Goal: Task Accomplishment & Management: Use online tool/utility

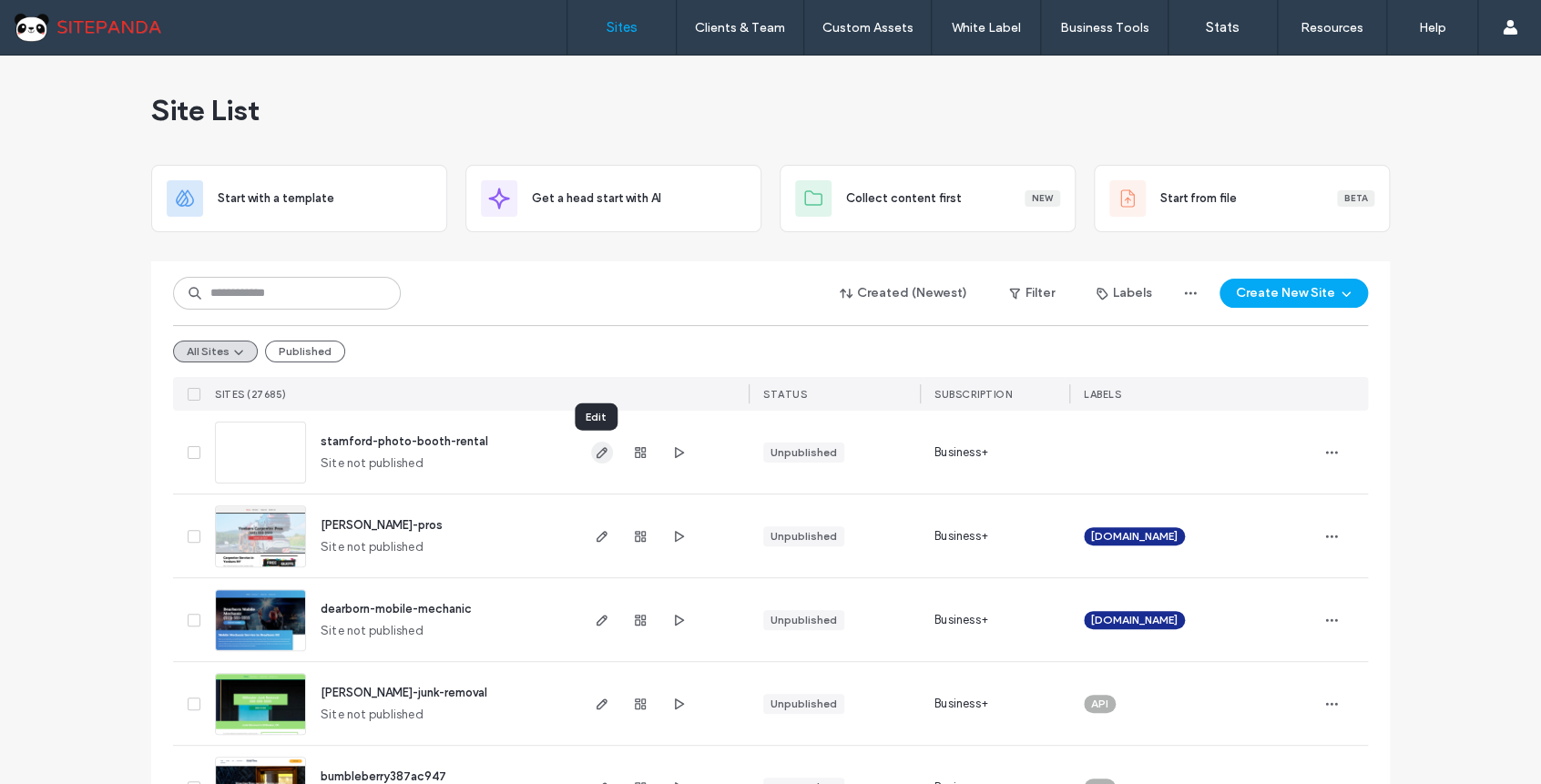
click at [598, 456] on icon "button" at bounding box center [601, 452] width 14 height 14
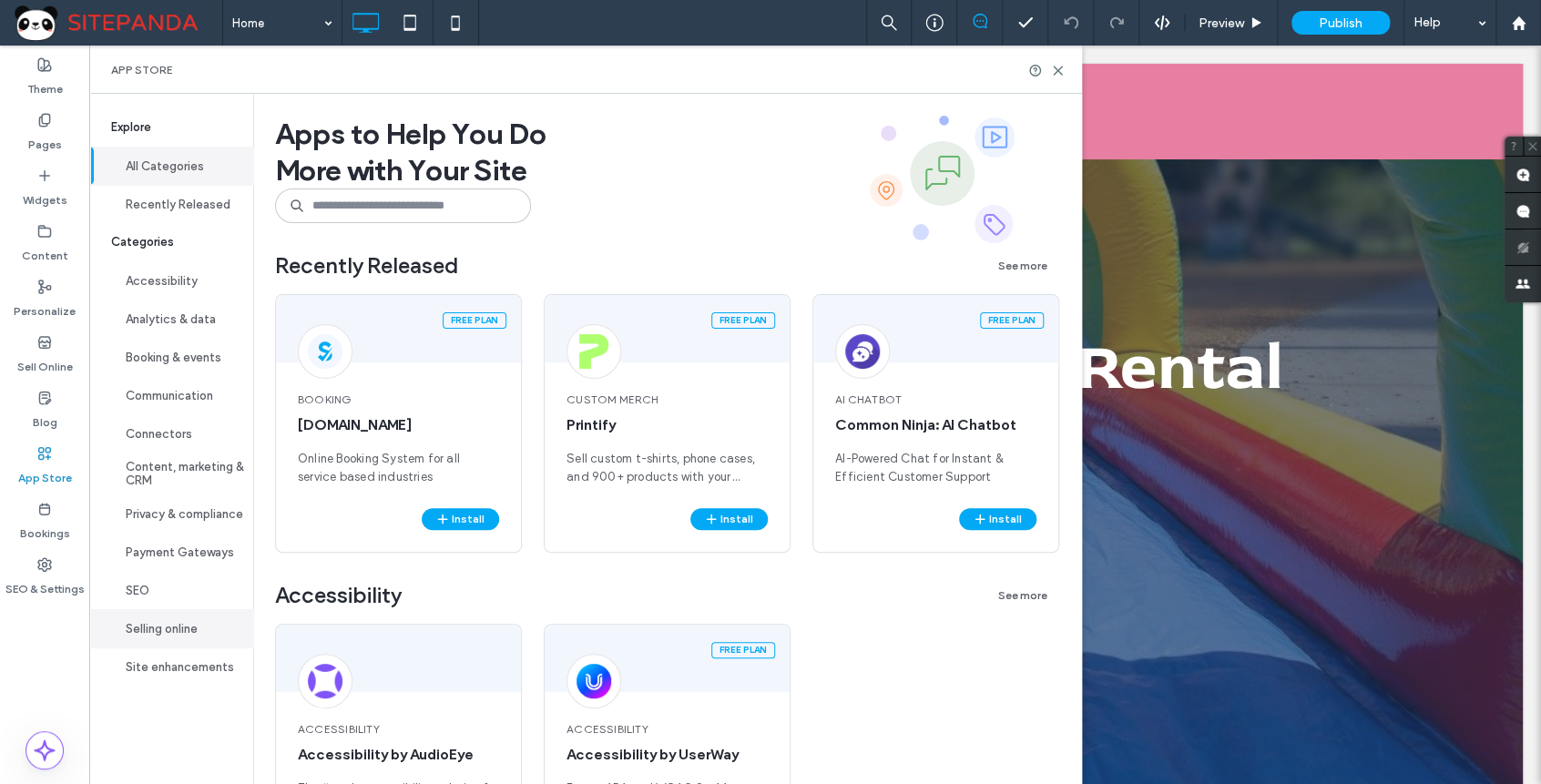
click at [177, 629] on button "Selling online" at bounding box center [172, 629] width 164 height 39
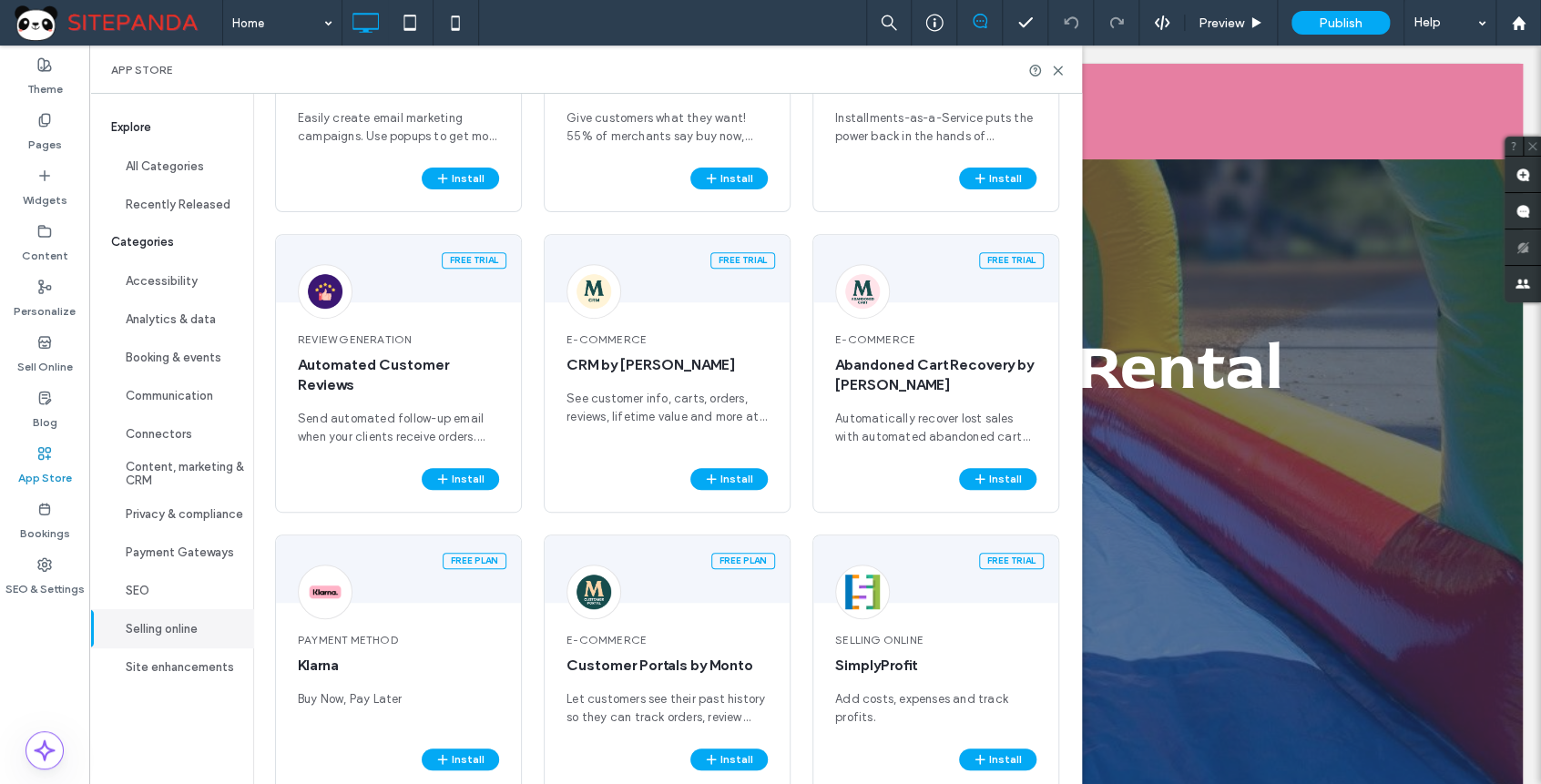
scroll to position [303, 0]
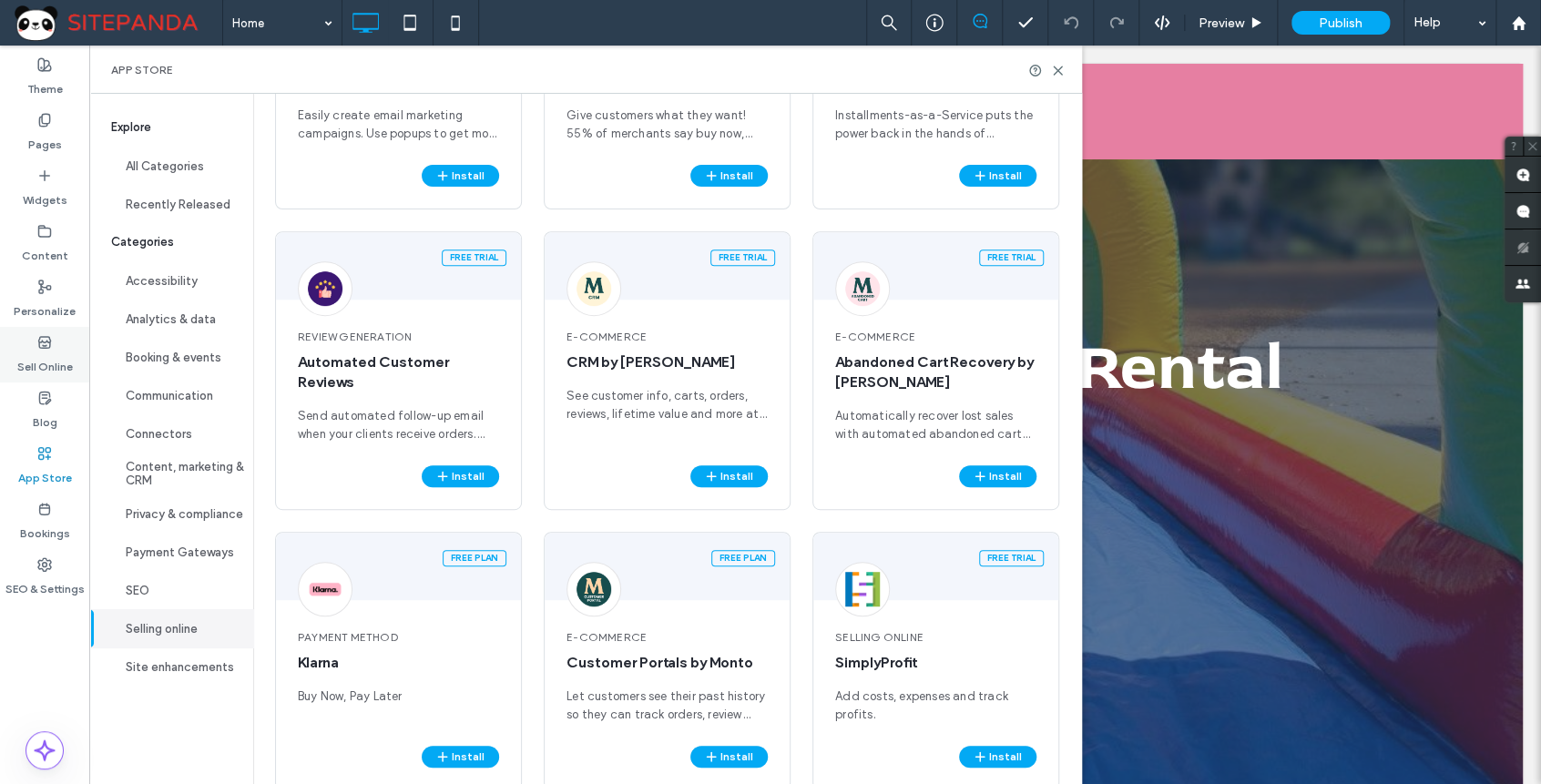
click at [50, 355] on label "Sell Online" at bounding box center [44, 362] width 56 height 25
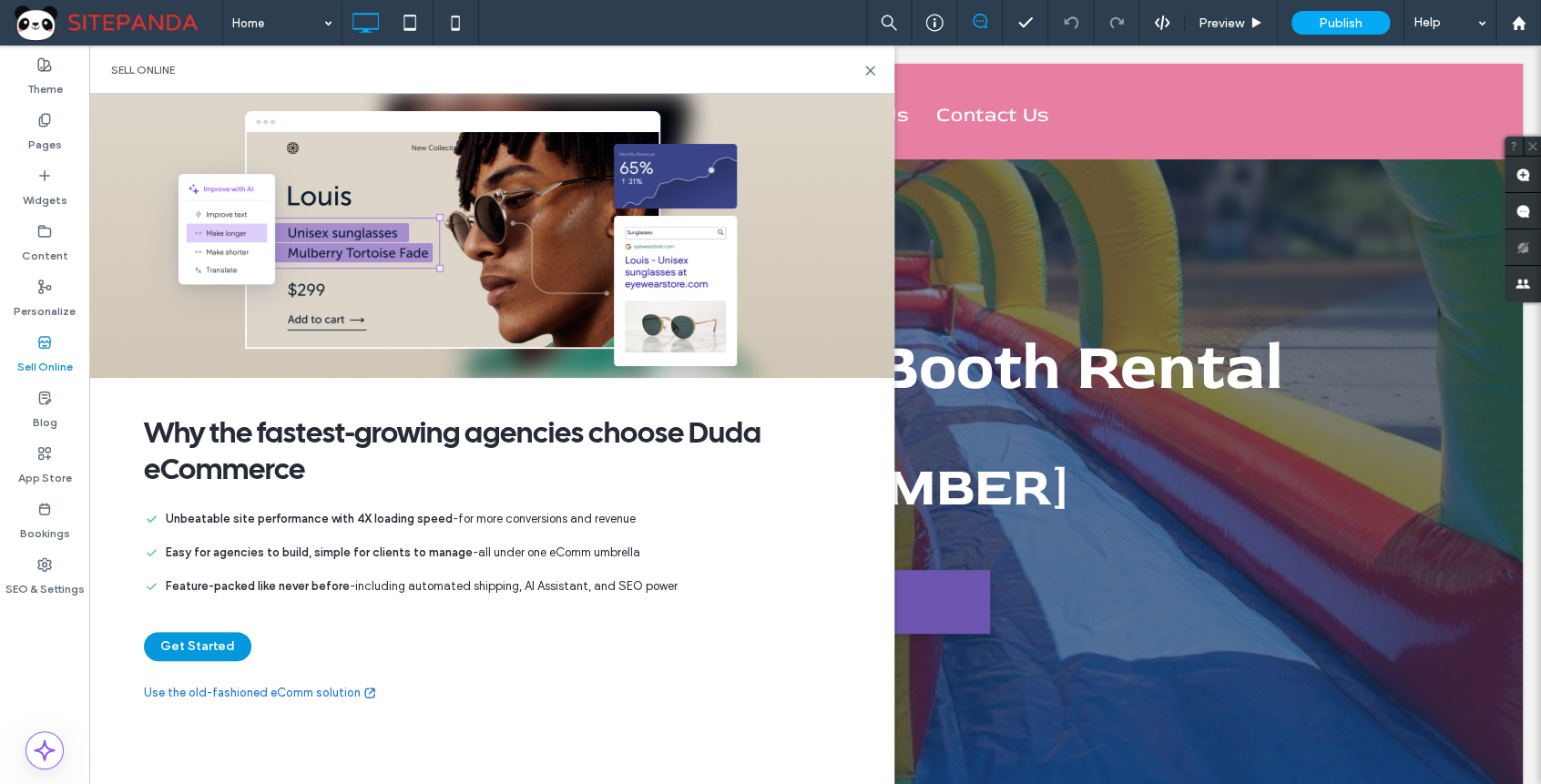
click at [211, 643] on button "Get Started" at bounding box center [198, 646] width 107 height 29
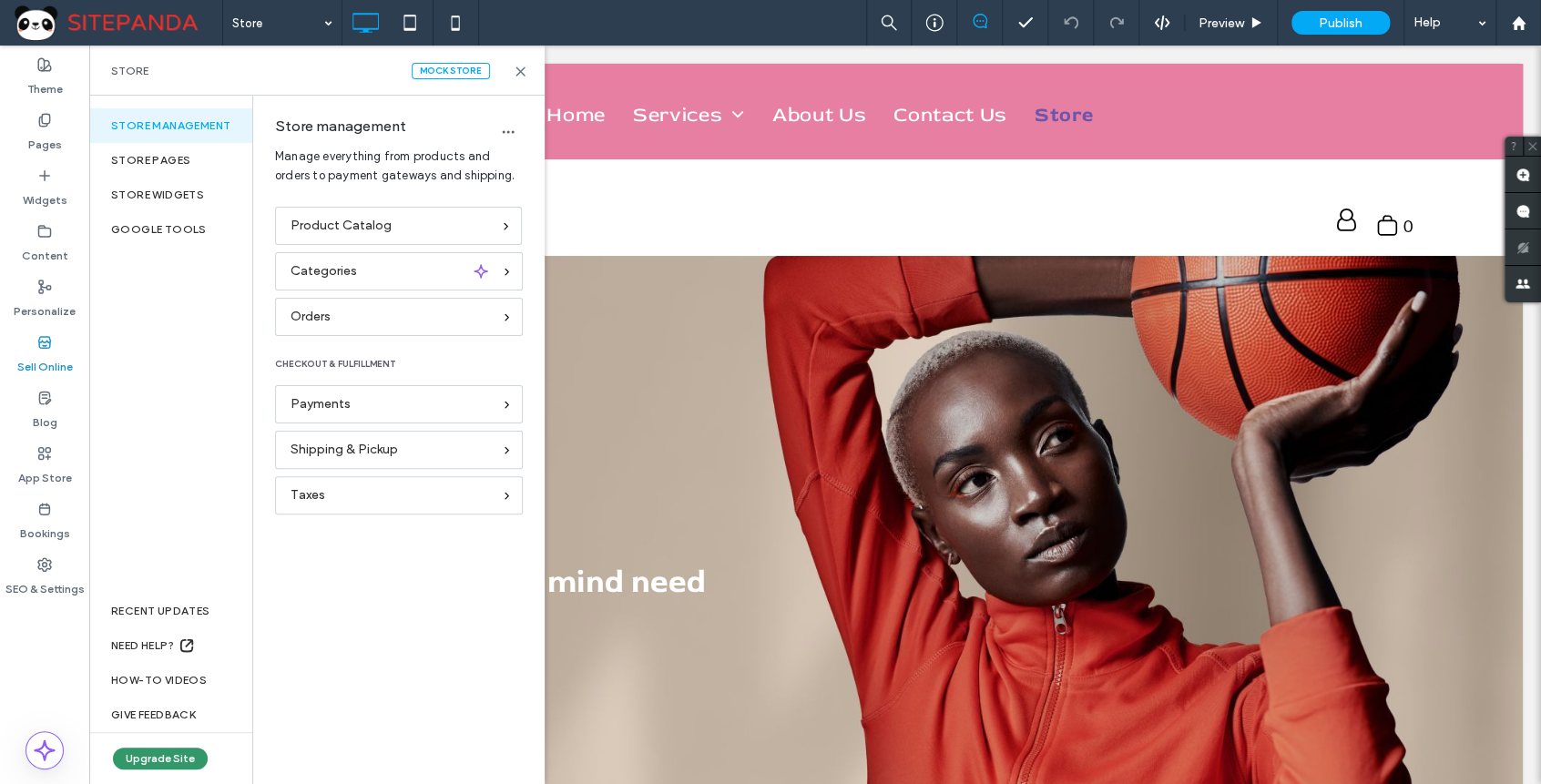
click at [186, 760] on button "Upgrade Site" at bounding box center [160, 758] width 95 height 22
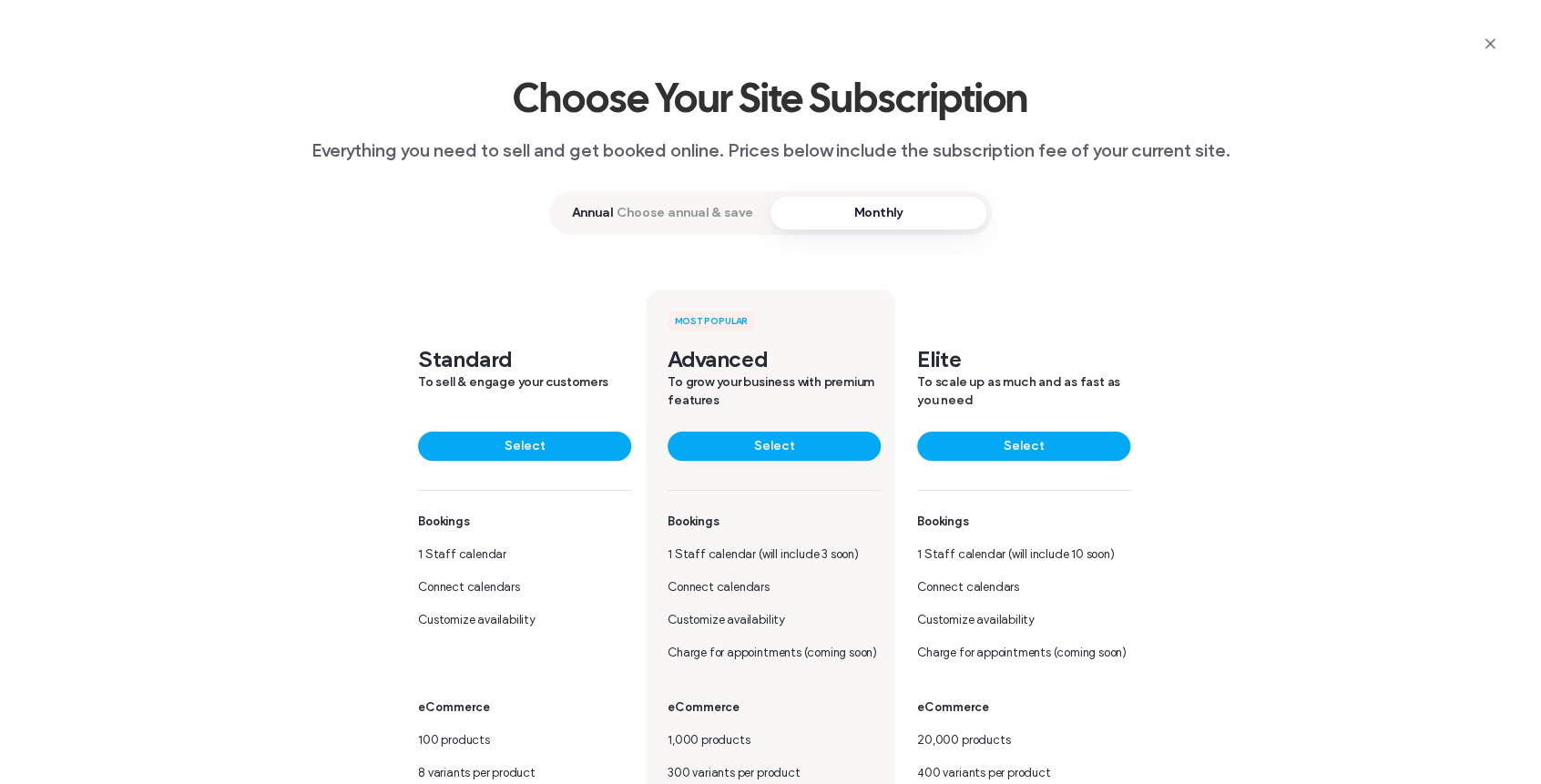
click at [679, 224] on span "Annual Choose annual & save" at bounding box center [663, 213] width 216 height 33
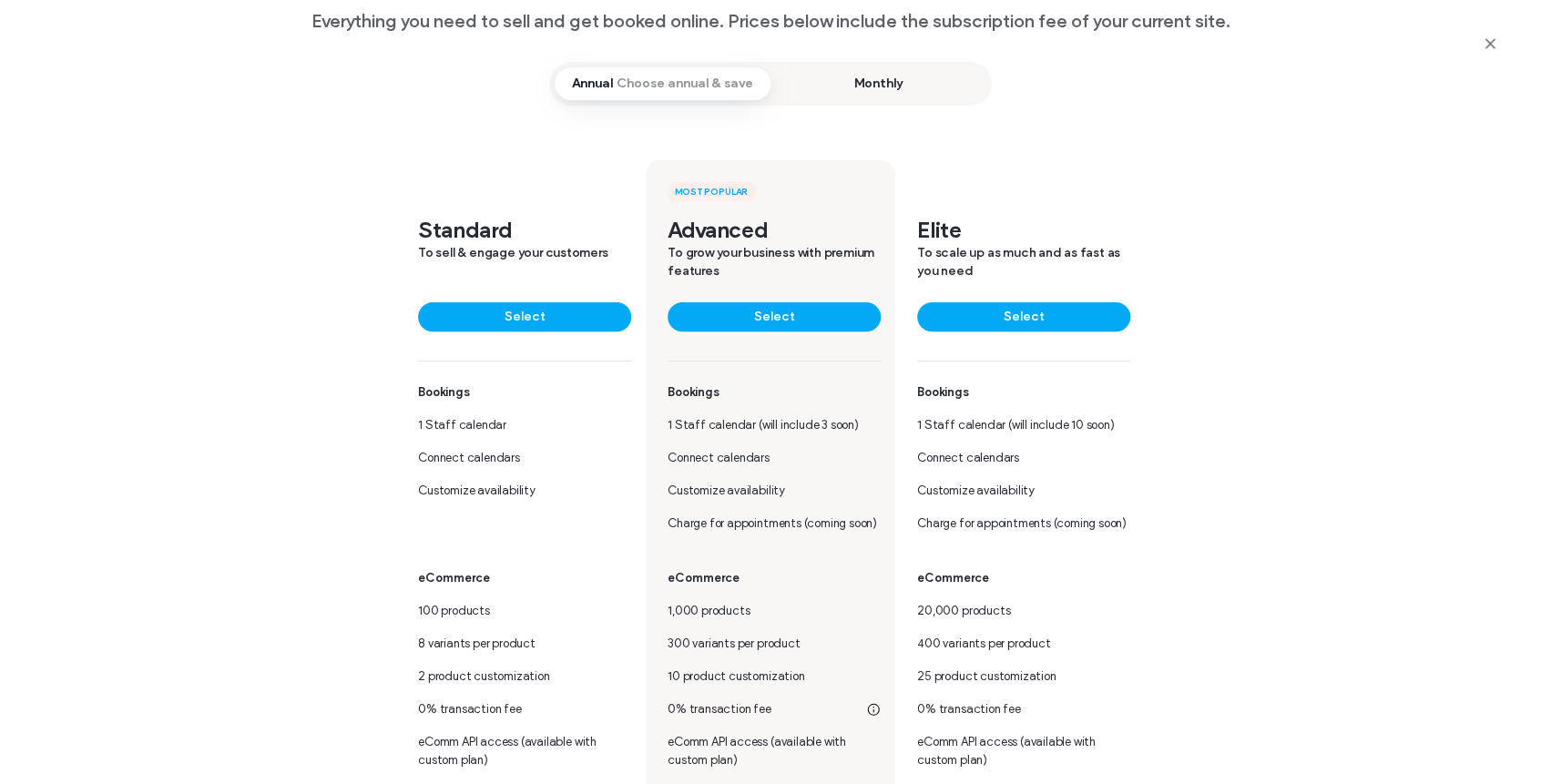
scroll to position [203, 0]
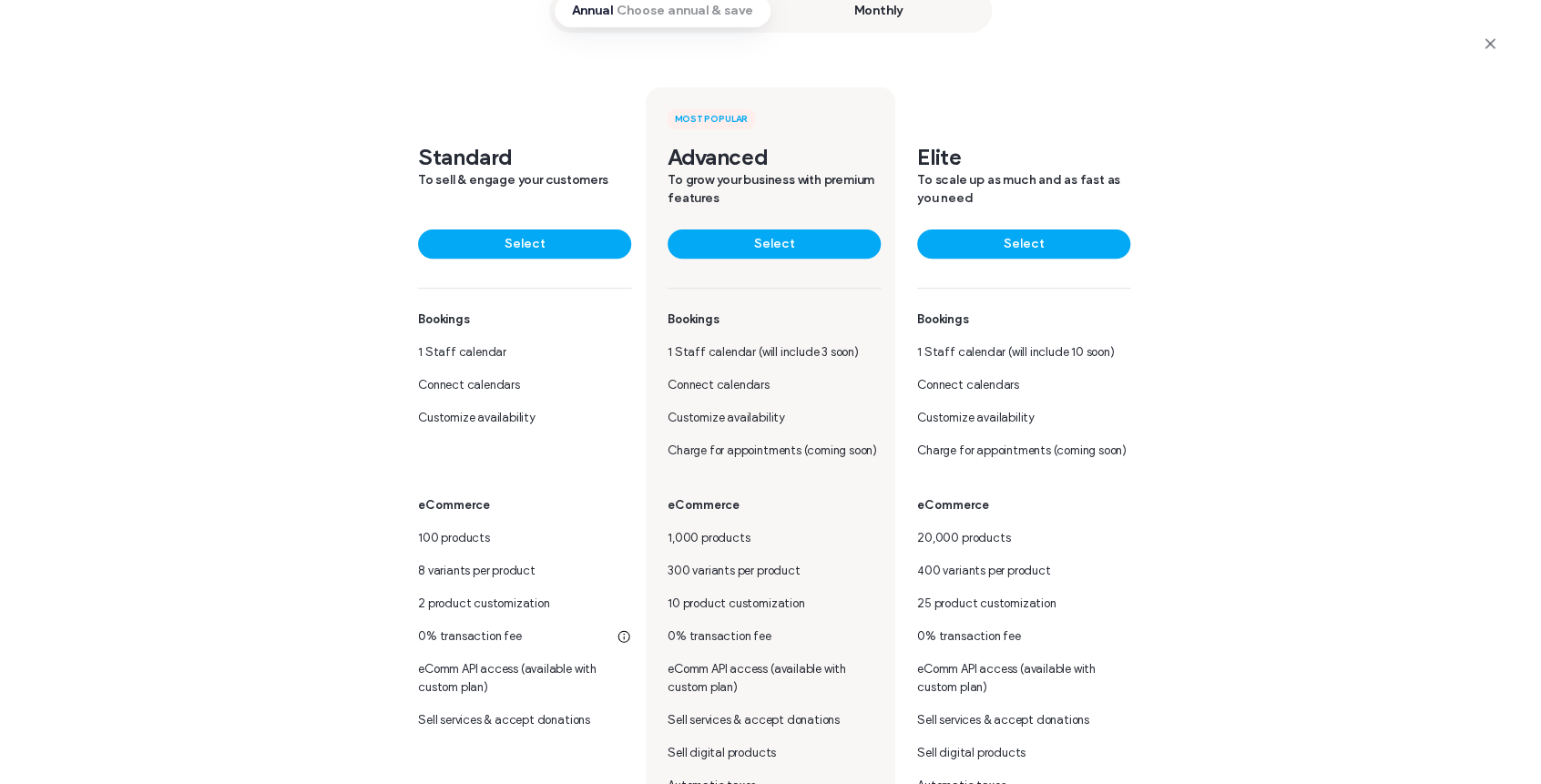
click at [505, 221] on div "Standard To sell & engage your customers Select" at bounding box center [525, 216] width 213 height 144
click at [512, 240] on button "Select" at bounding box center [525, 244] width 213 height 29
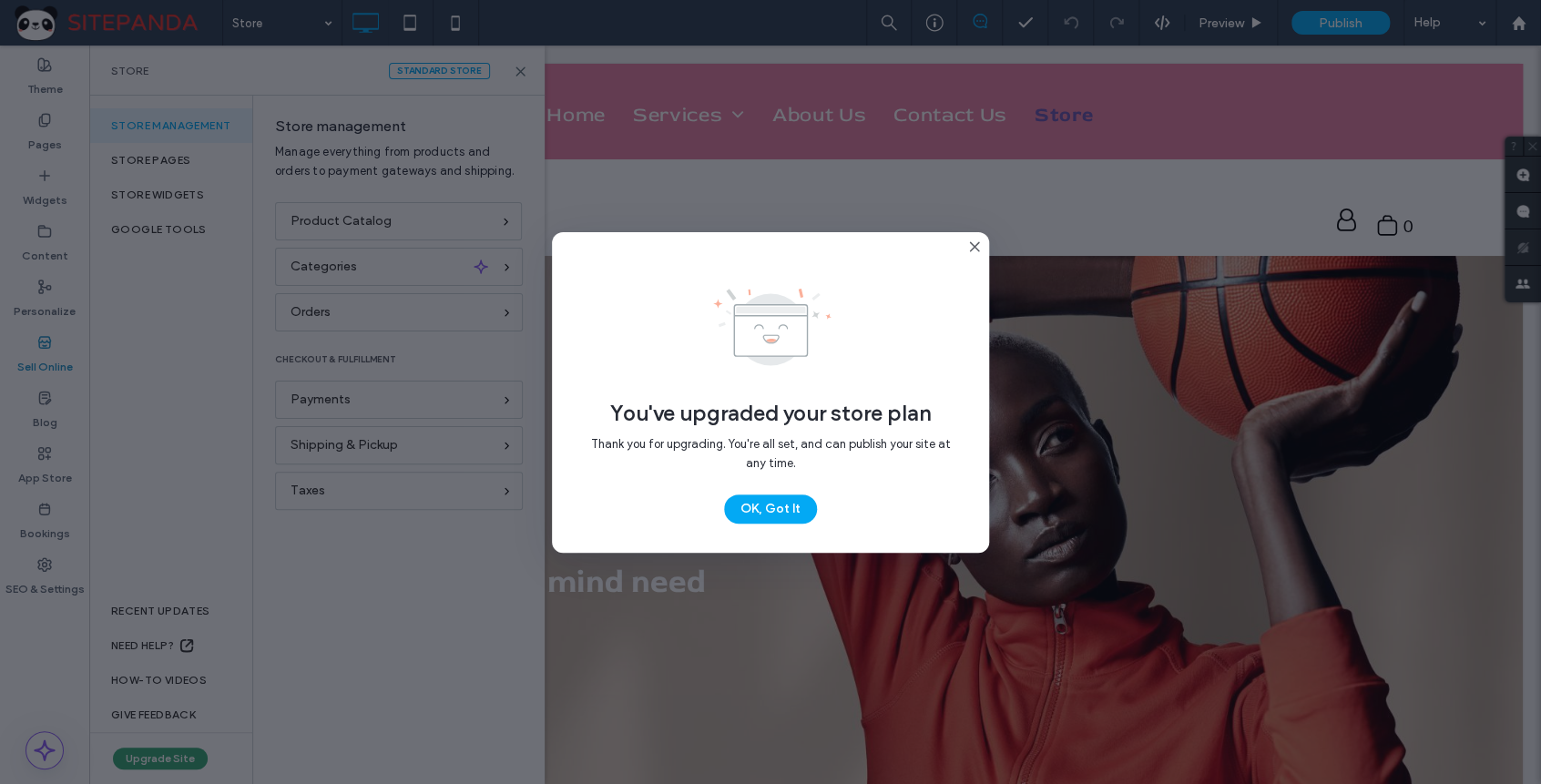
click at [978, 245] on icon at bounding box center [974, 246] width 14 height 14
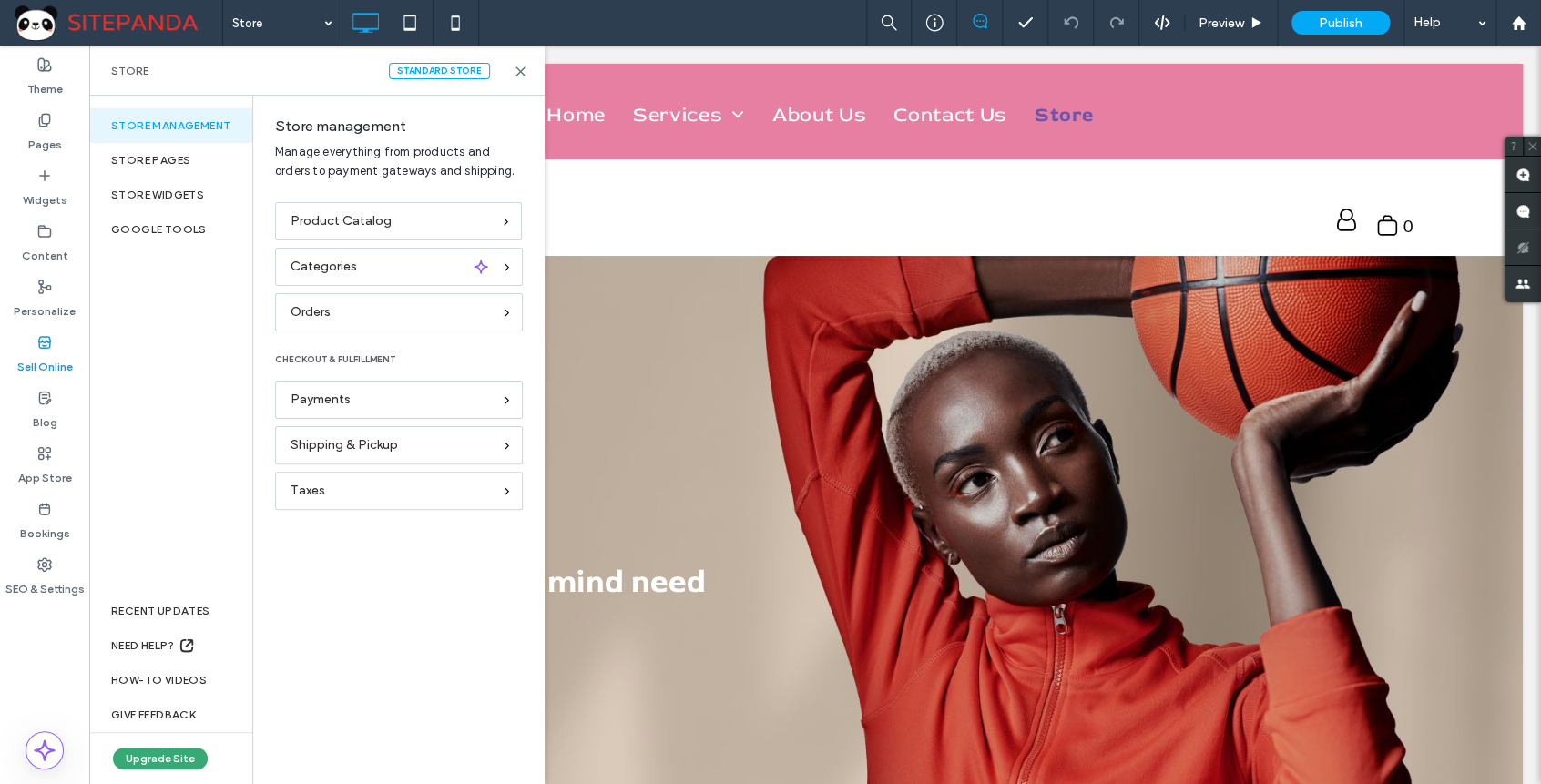
click at [434, 586] on div "Product Catalog Categories Orders CHECKOUT & FULFILLMENT Payments Shipping & Pi…" at bounding box center [395, 482] width 283 height 560
click at [517, 75] on icon at bounding box center [520, 72] width 13 height 13
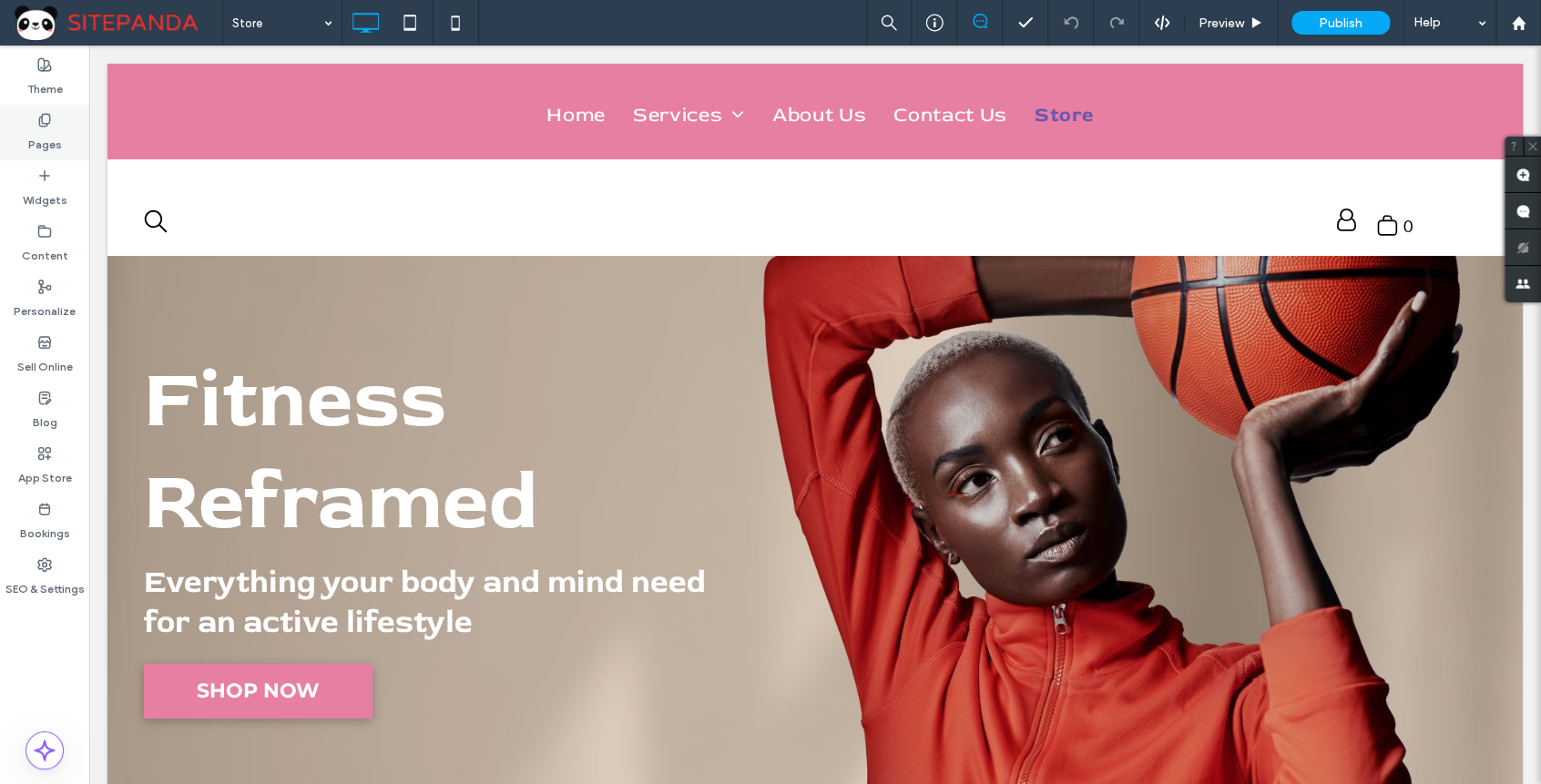
click at [51, 129] on label "Pages" at bounding box center [45, 139] width 34 height 25
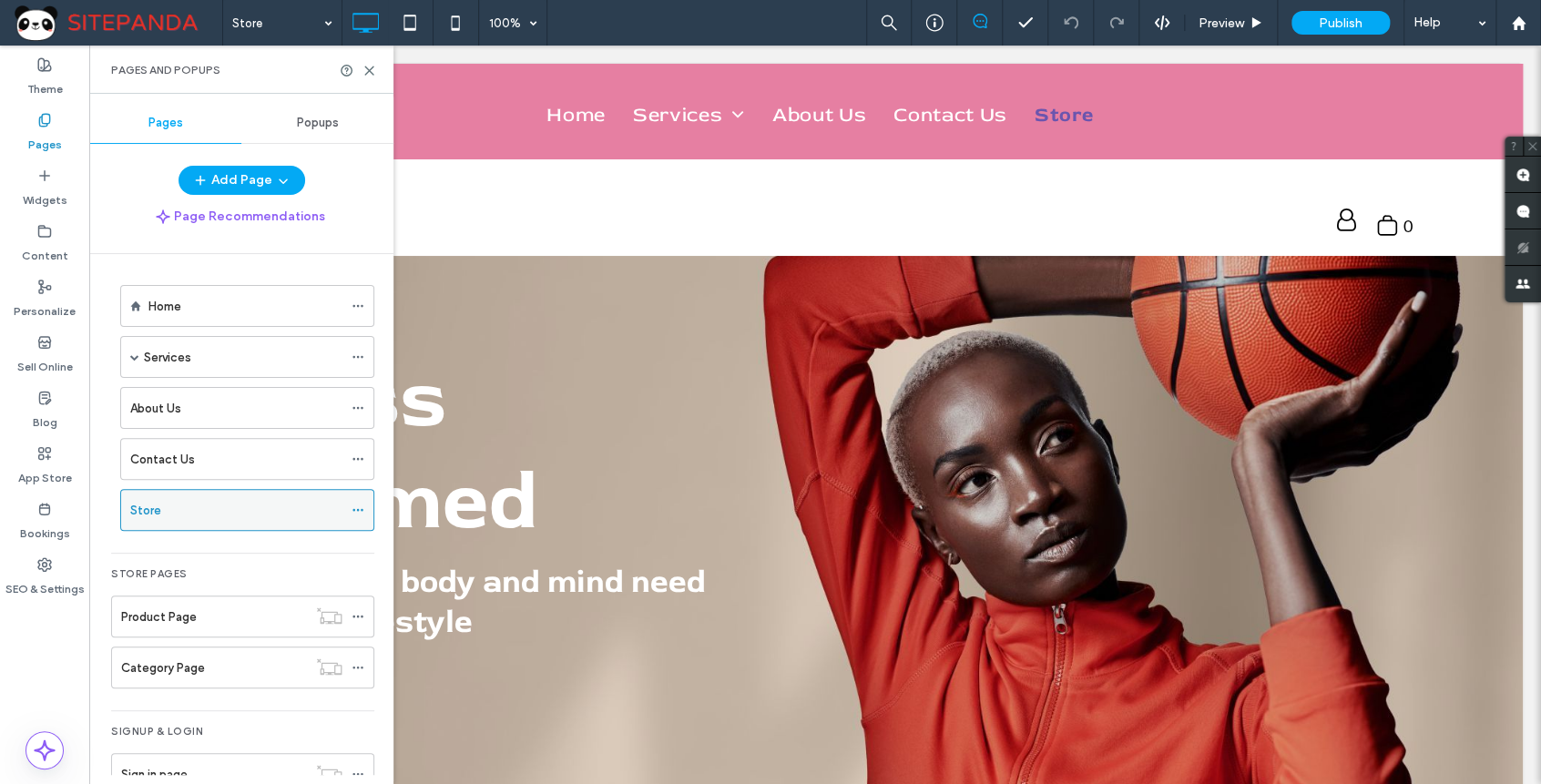
click at [357, 509] on use at bounding box center [357, 510] width 10 height 3
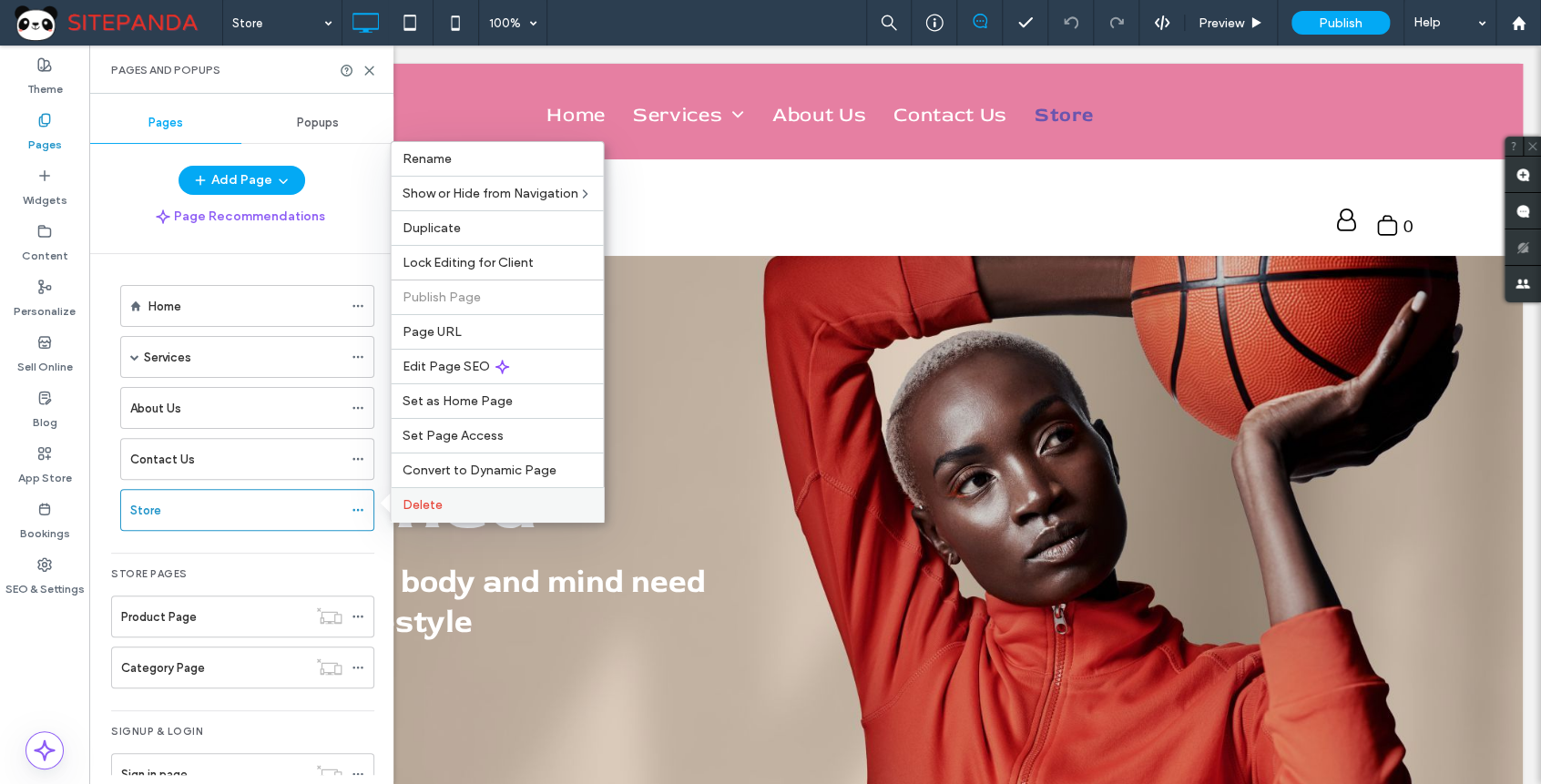
click at [435, 505] on span "Delete" at bounding box center [421, 505] width 41 height 15
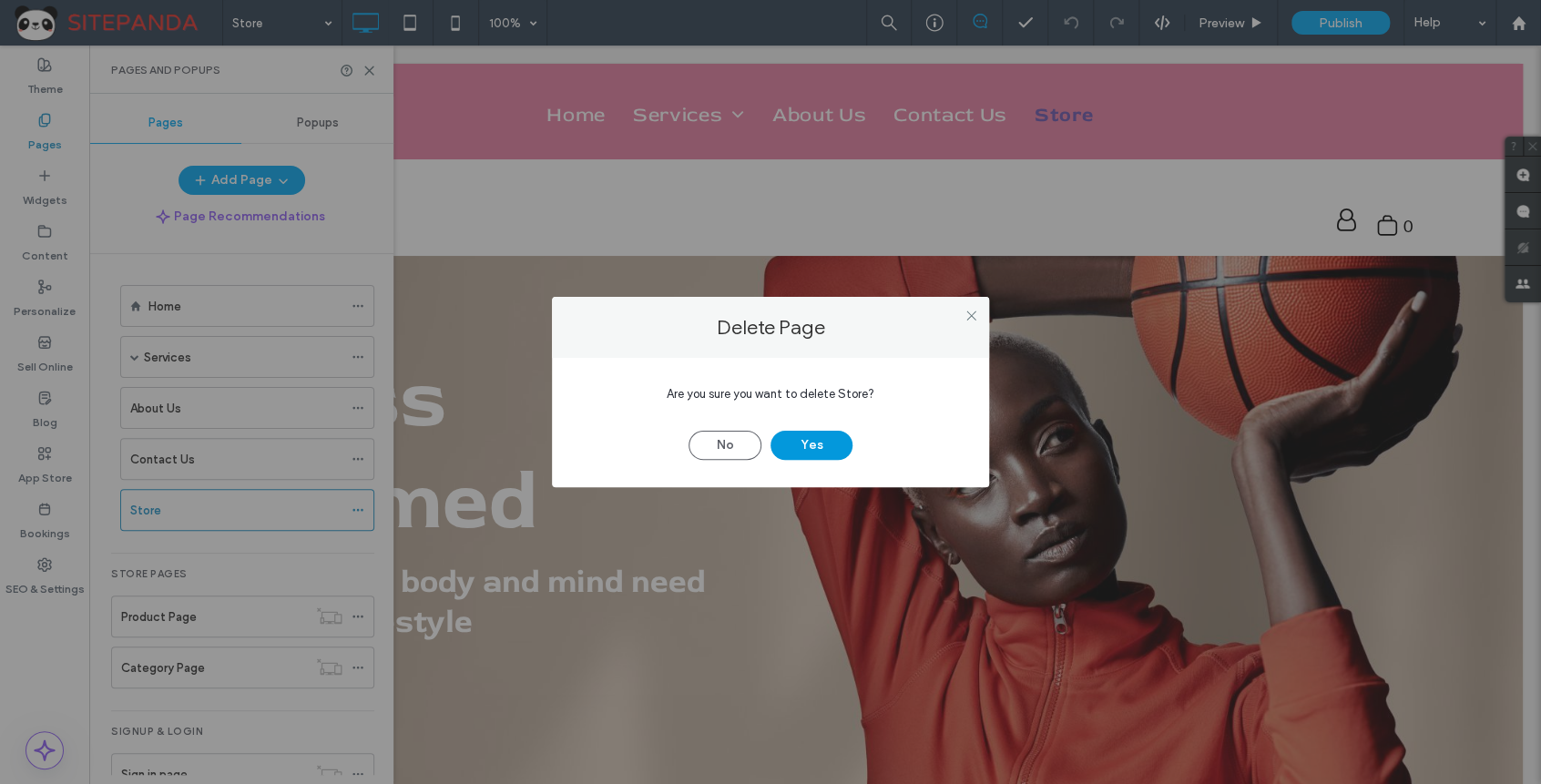
click at [801, 447] on button "Yes" at bounding box center [811, 445] width 82 height 29
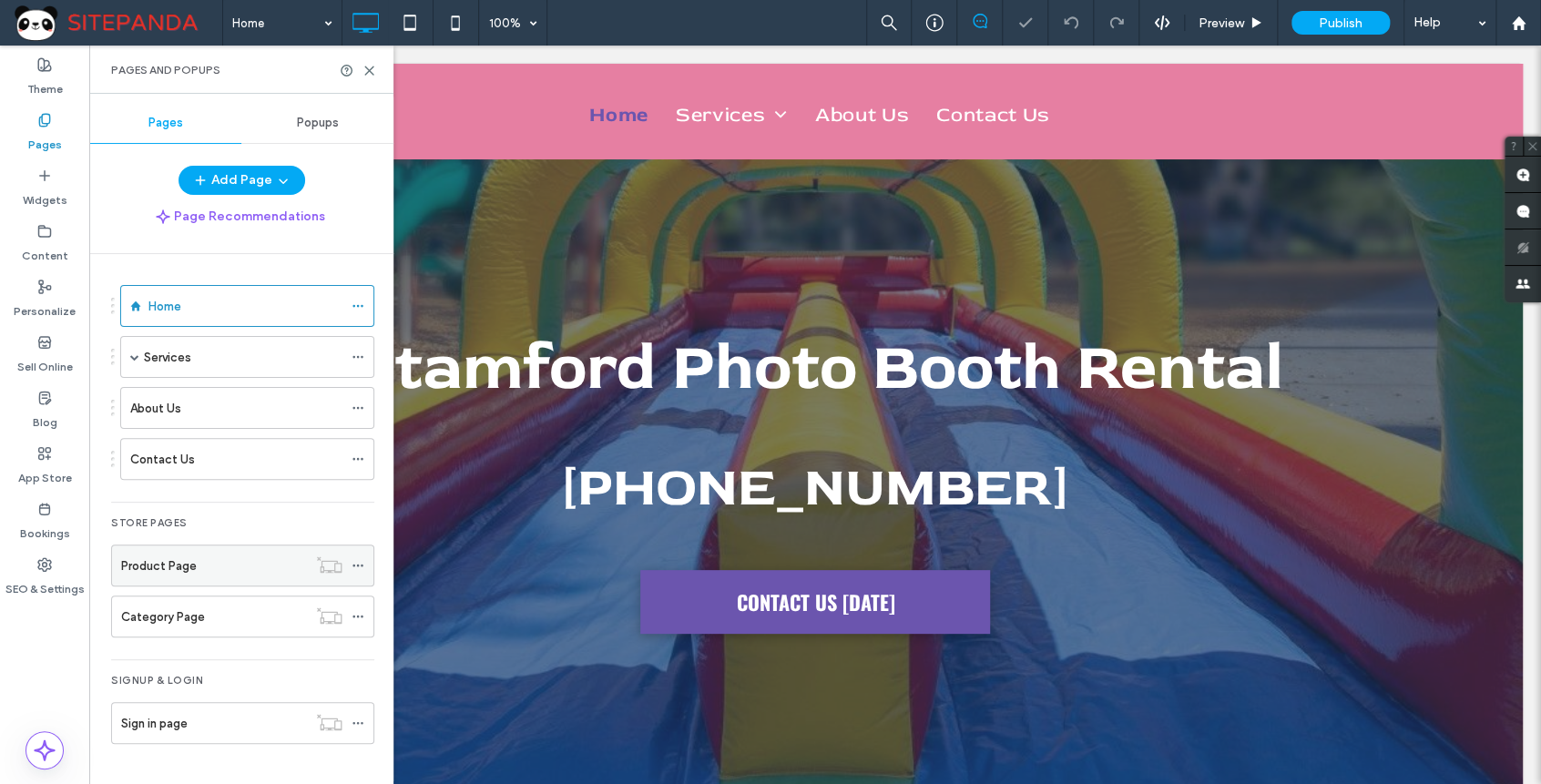
click at [359, 565] on icon at bounding box center [358, 565] width 13 height 13
click at [350, 527] on div "Store Pages" at bounding box center [242, 524] width 263 height 22
click at [52, 353] on label "Sell Online" at bounding box center [44, 362] width 56 height 25
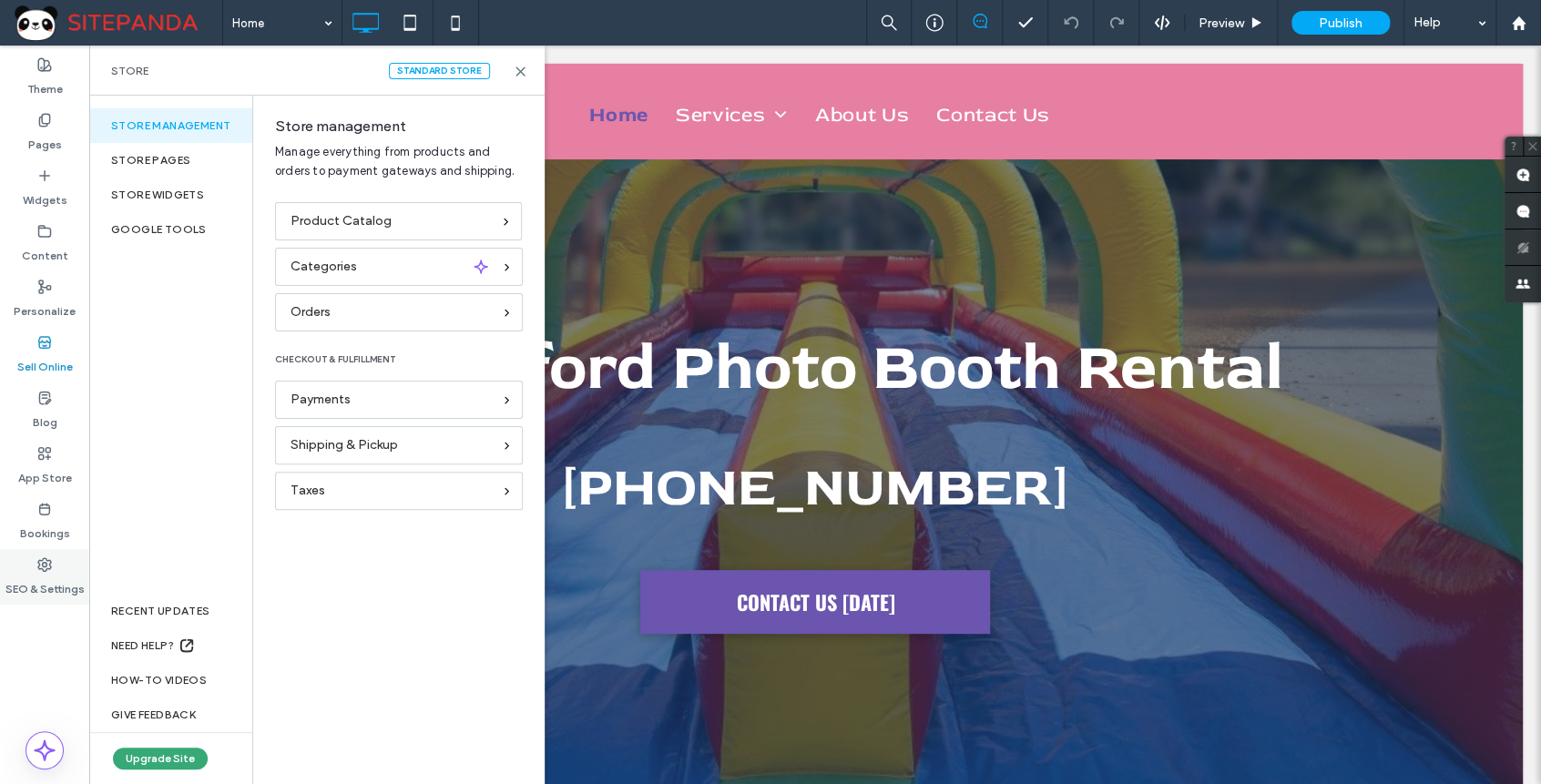
click at [63, 564] on div "SEO & Settings" at bounding box center [44, 577] width 90 height 56
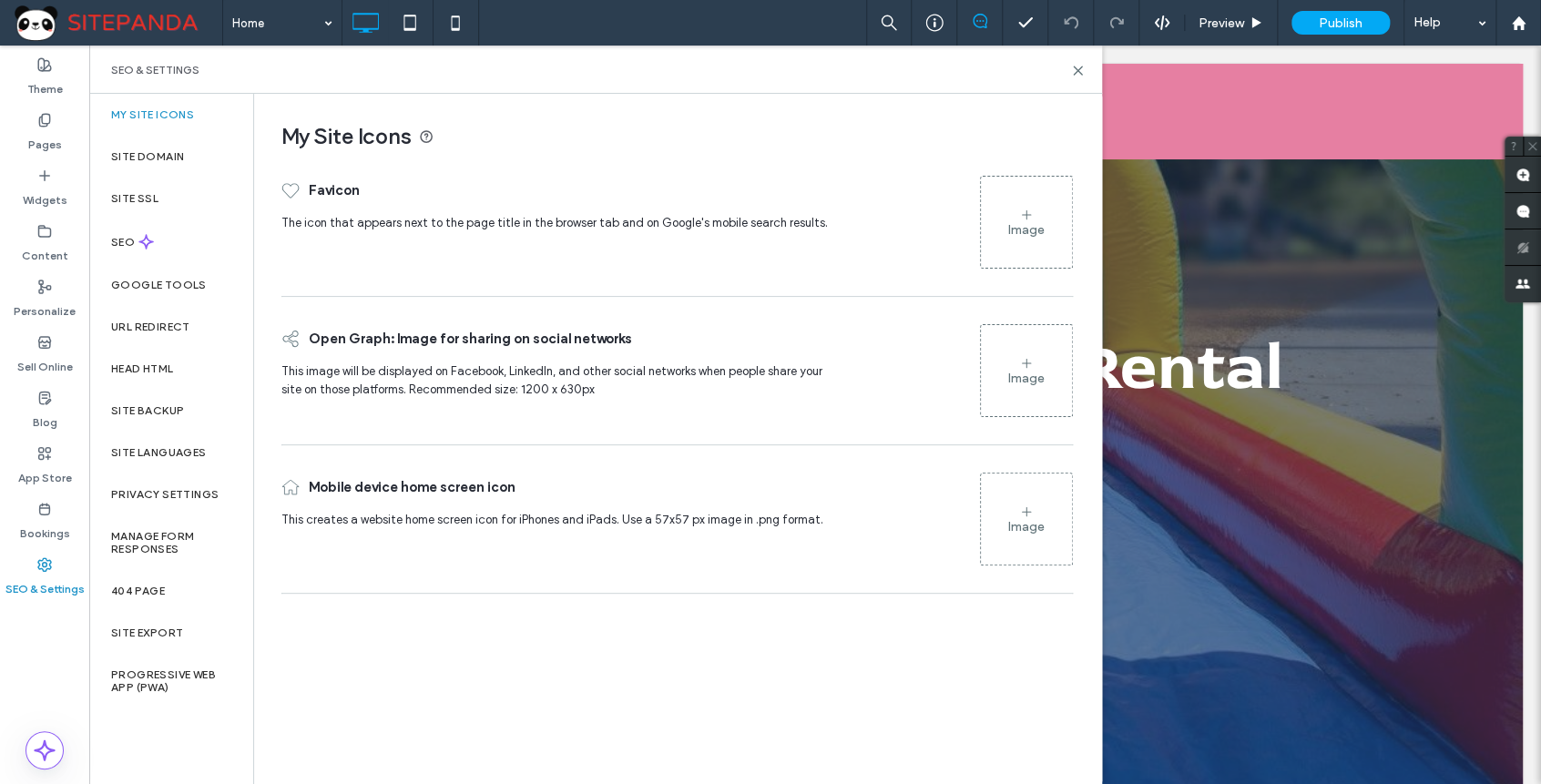
click at [43, 655] on div "Theme Pages Widgets Content Personalize Sell Online Blog App Store Bookings SEO…" at bounding box center [44, 415] width 90 height 739
click at [57, 357] on label "Sell Online" at bounding box center [44, 362] width 56 height 25
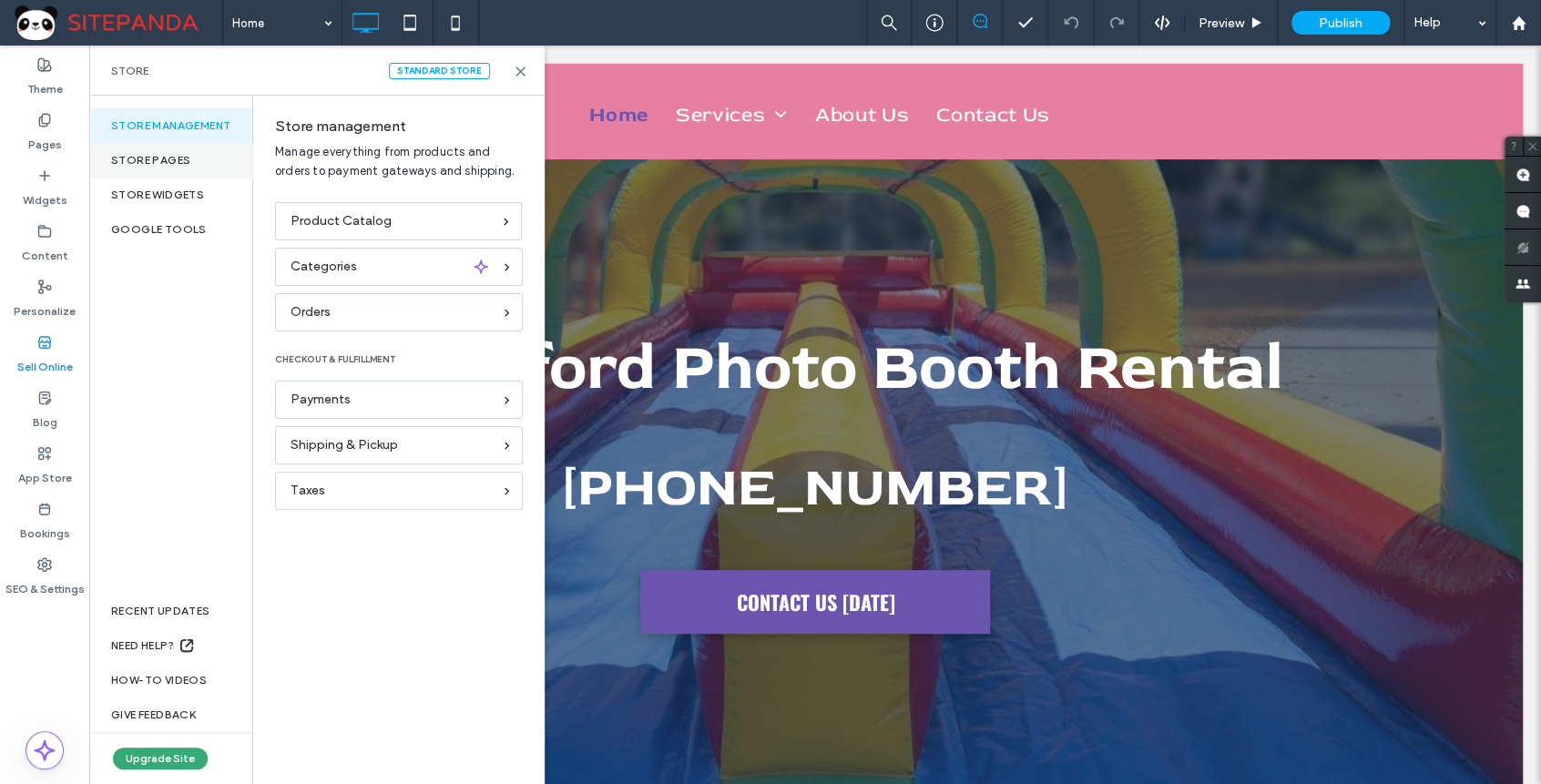
click at [190, 165] on div "Store pages" at bounding box center [171, 160] width 163 height 35
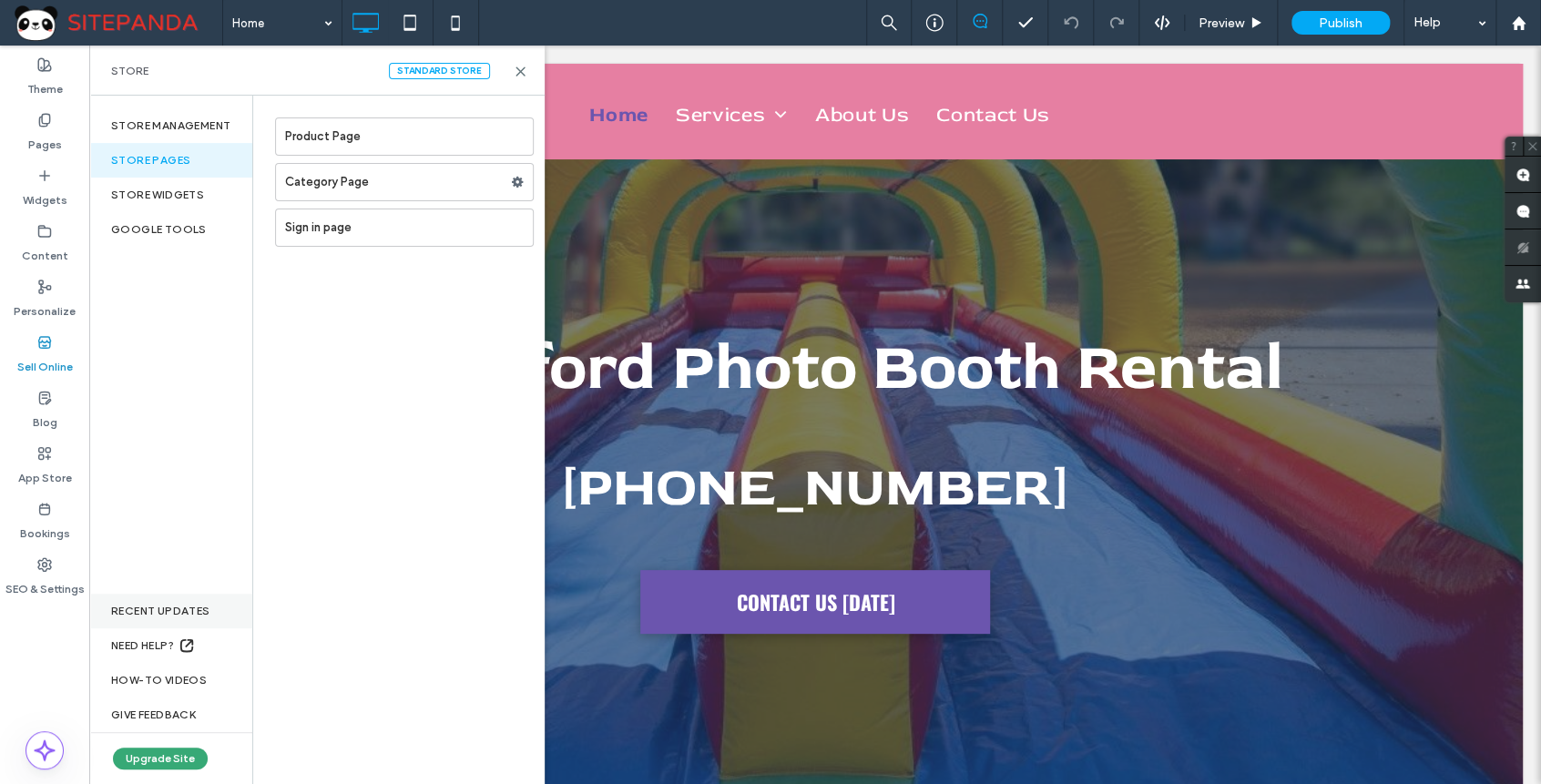
click at [165, 612] on div "RECENT UPDATES" at bounding box center [171, 611] width 163 height 35
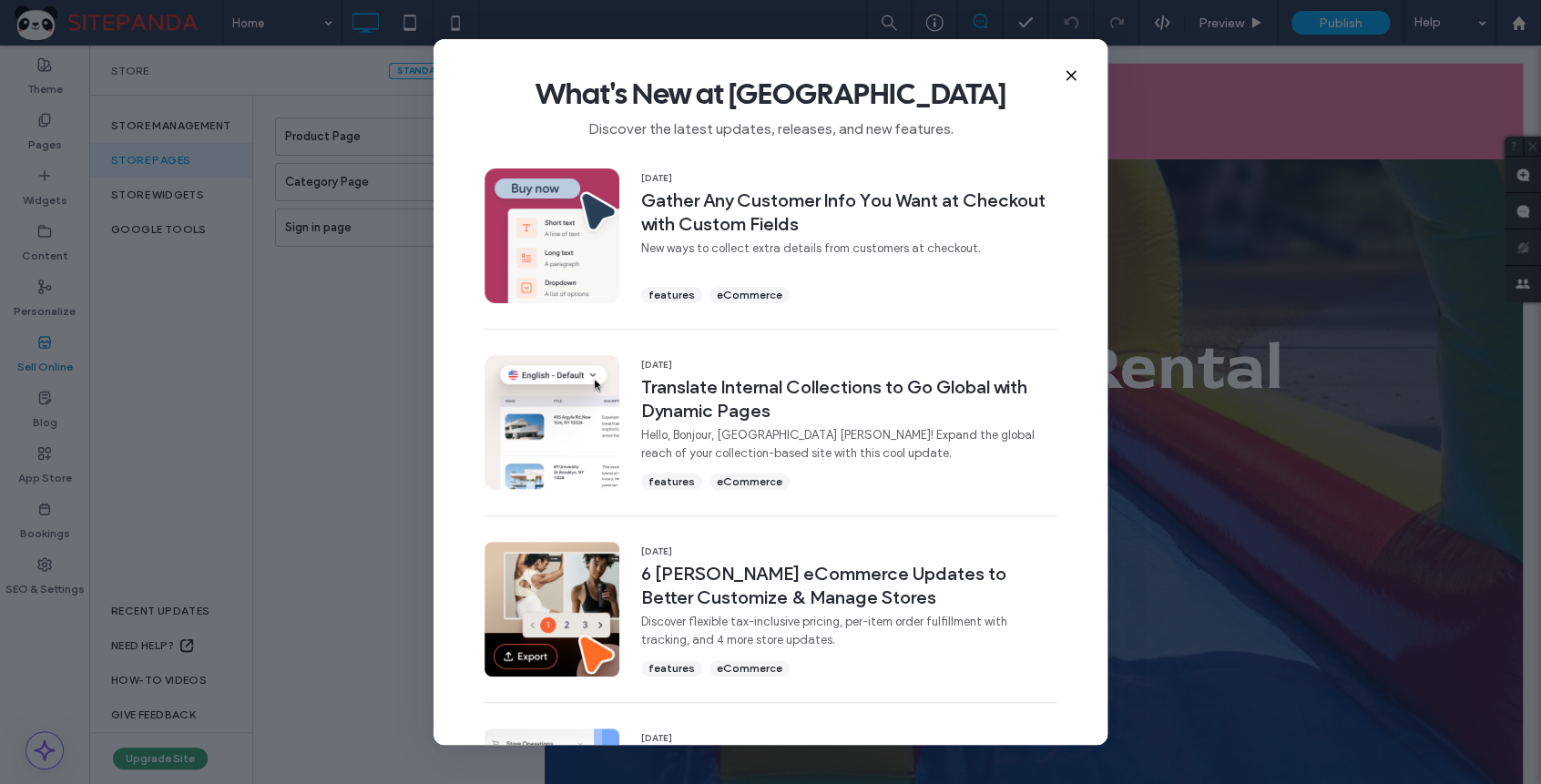
click at [1070, 74] on use at bounding box center [1071, 74] width 8 height 8
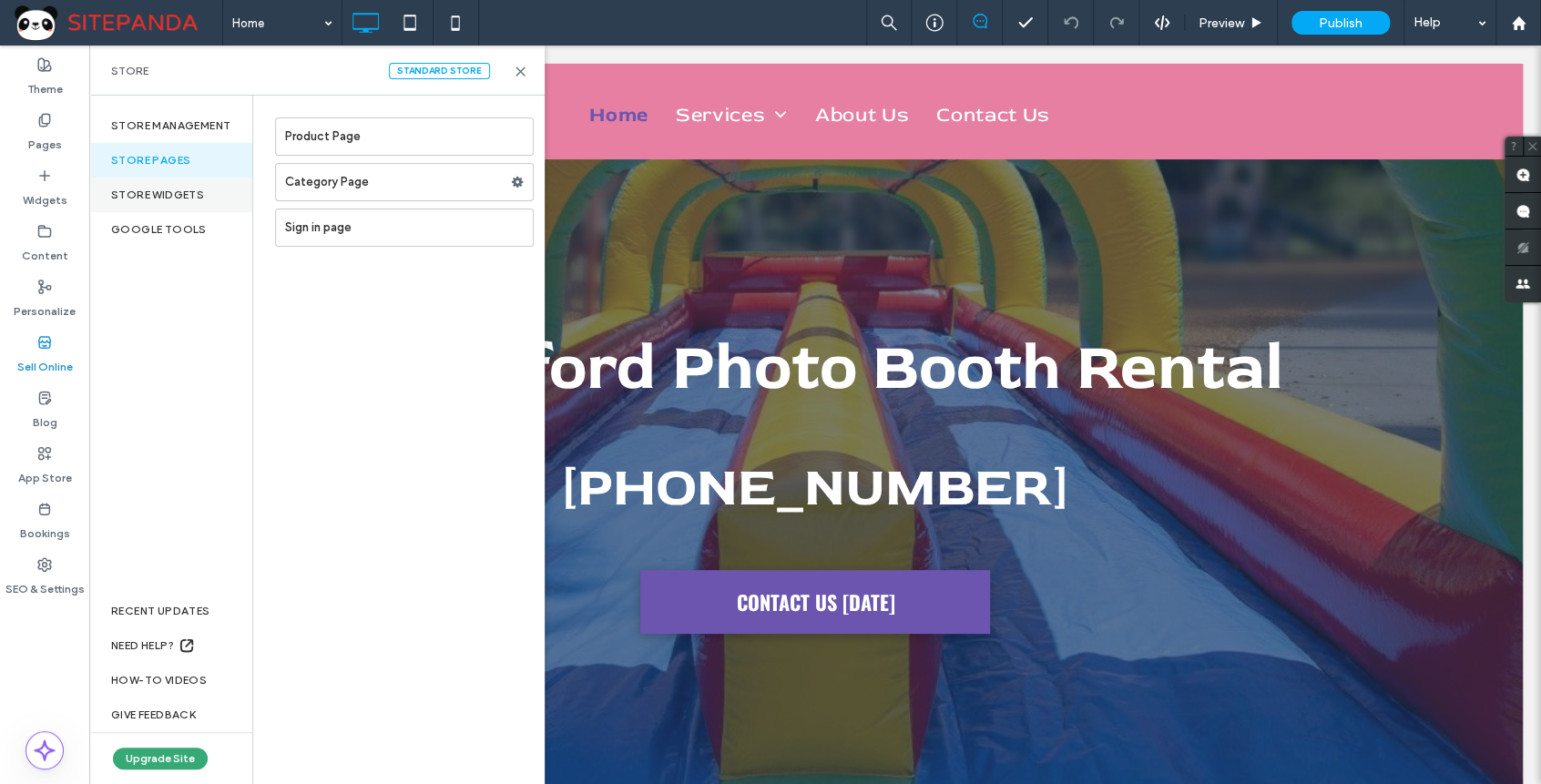
click at [197, 193] on div "store widgets" at bounding box center [171, 194] width 163 height 35
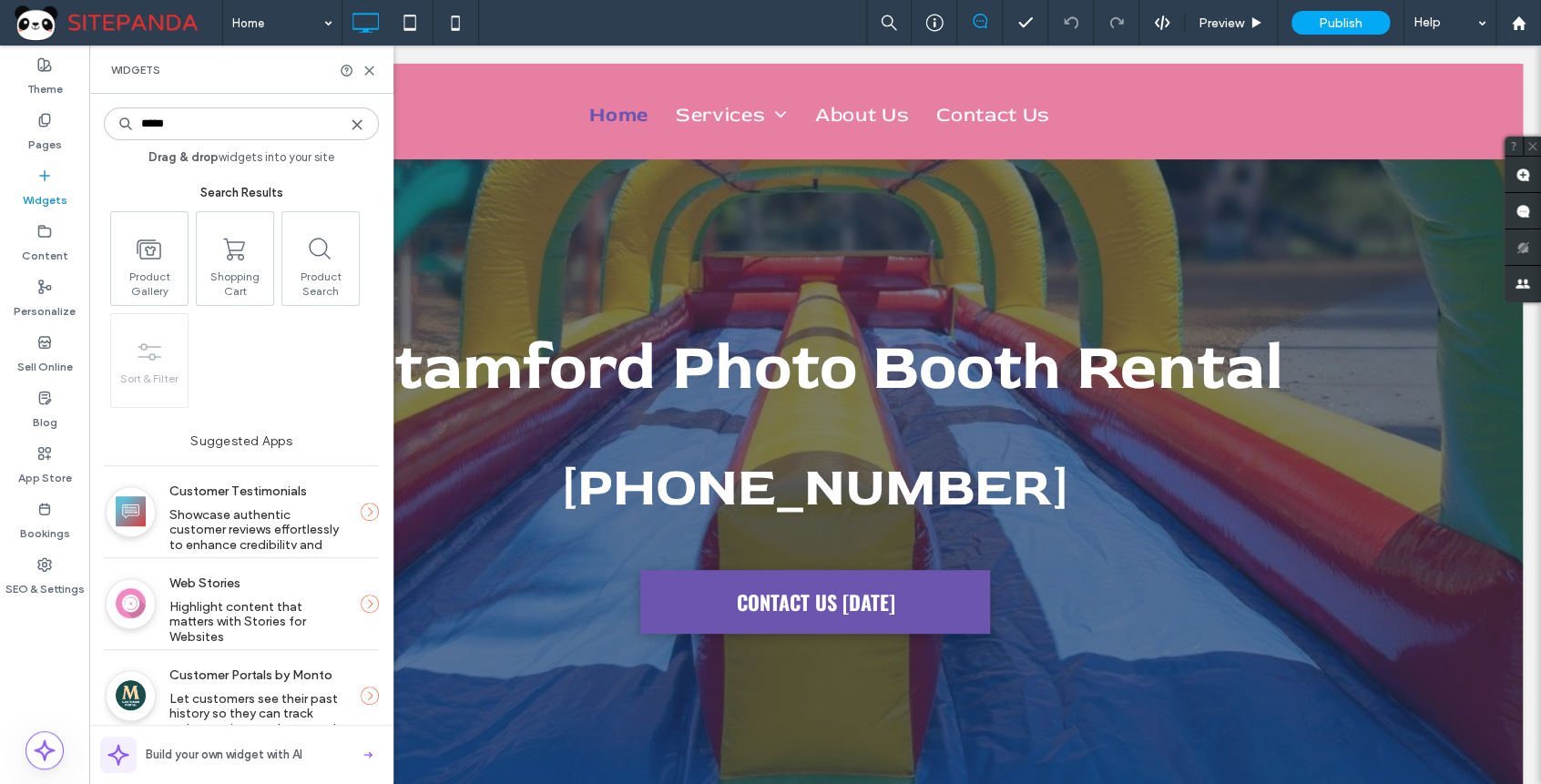
click at [48, 646] on div "Theme Pages Widgets Content Personalize Sell Online Blog App Store Bookings SEO…" at bounding box center [44, 415] width 90 height 739
click at [41, 359] on label "Sell Online" at bounding box center [44, 362] width 56 height 25
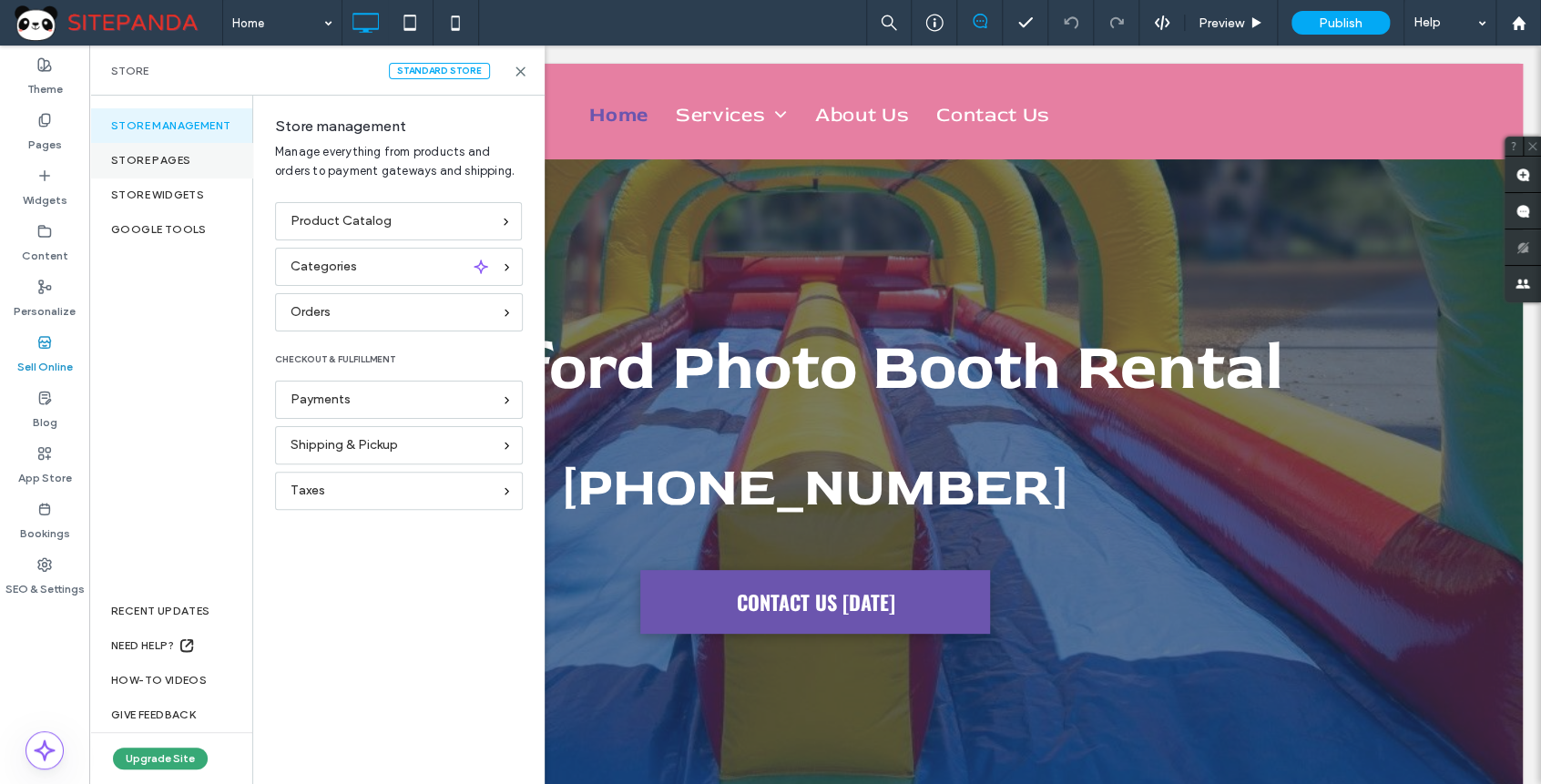
click at [183, 167] on div "Store pages" at bounding box center [171, 160] width 163 height 35
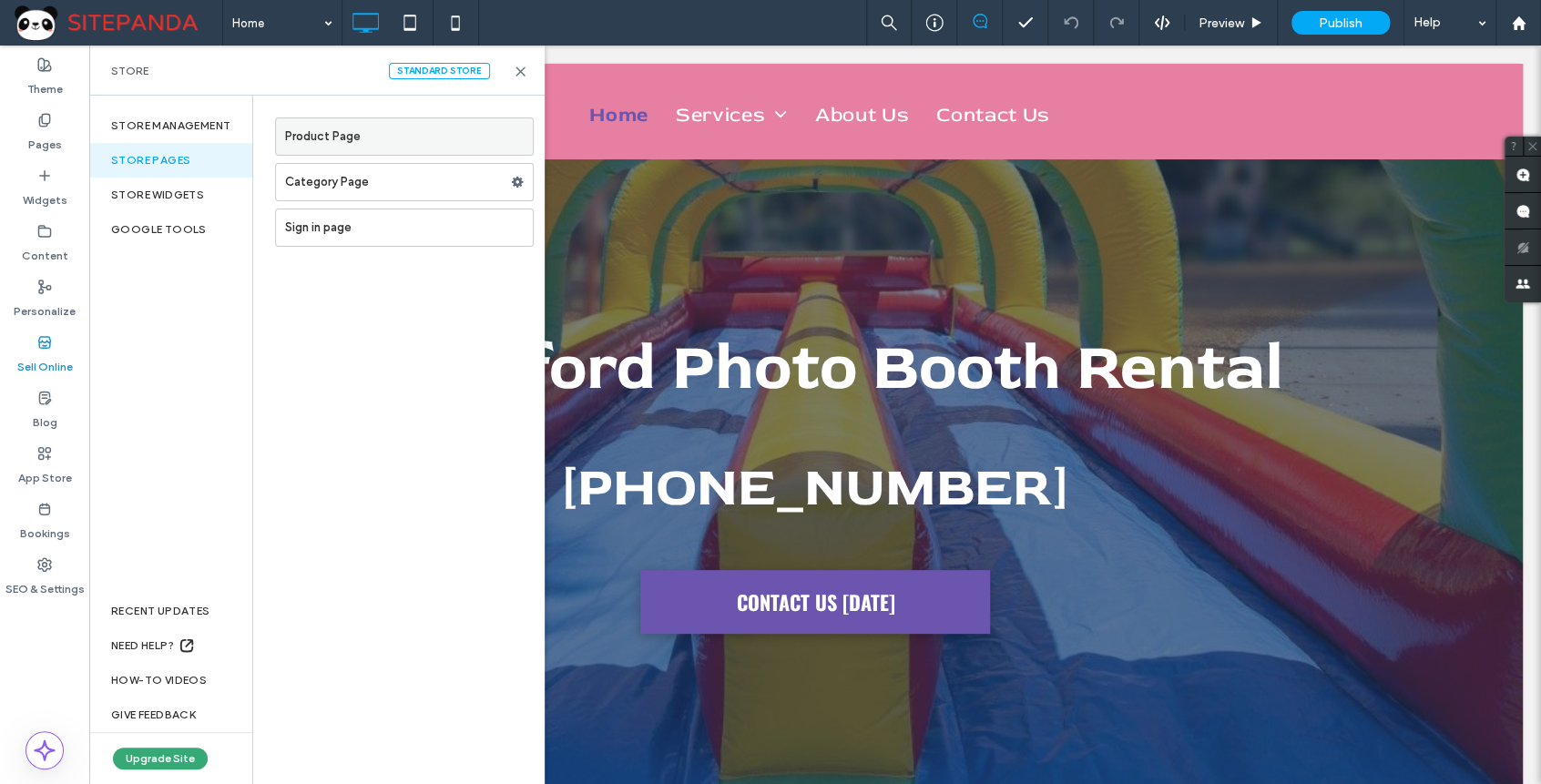
click at [510, 141] on label "Product Page" at bounding box center [409, 137] width 248 height 37
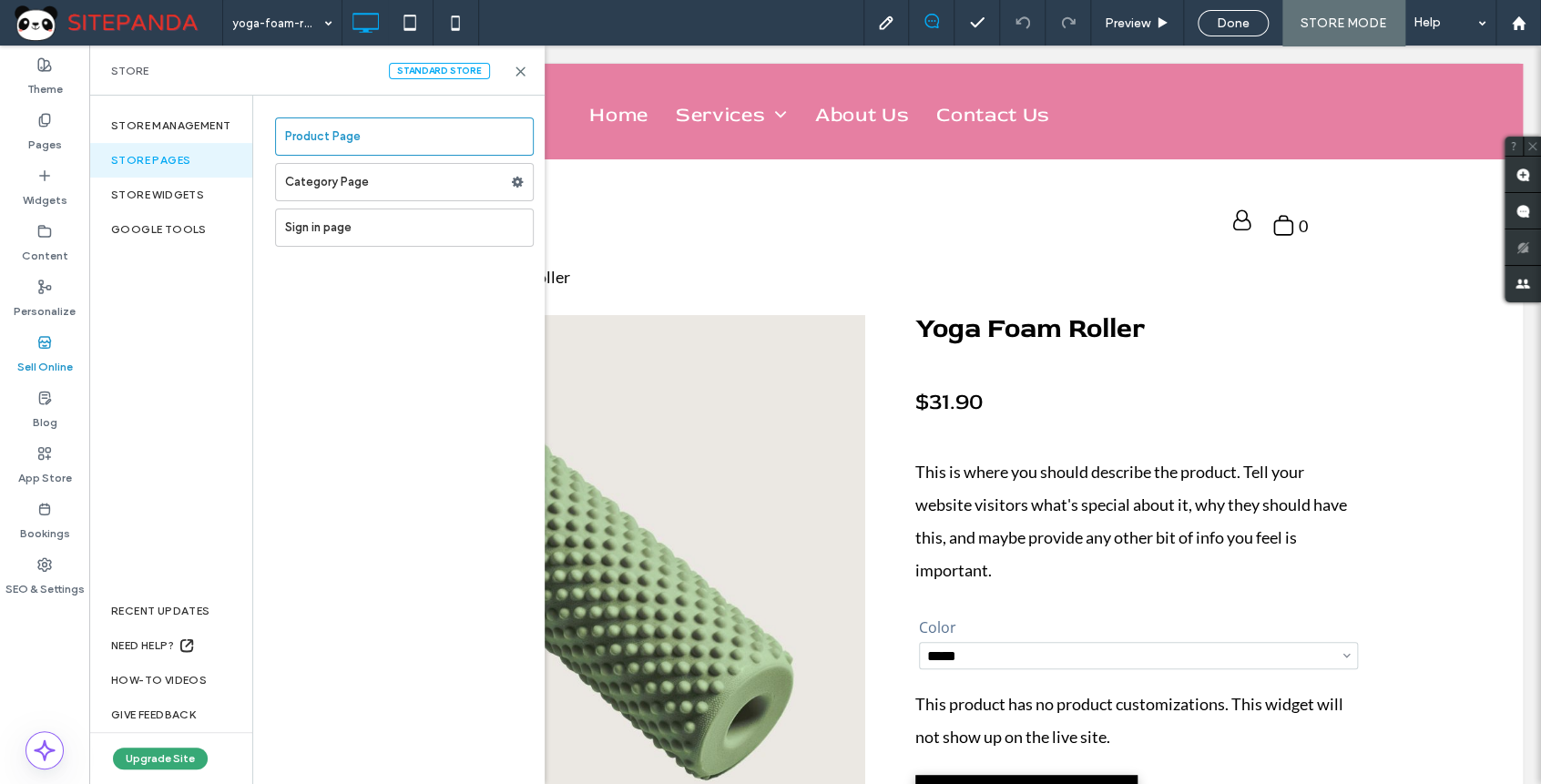
click at [468, 709] on div "Product Page Category Page Sign in page" at bounding box center [399, 439] width 291 height 689
click at [1256, 28] on div "Done" at bounding box center [1233, 23] width 69 height 15
click at [1355, 24] on div at bounding box center [770, 392] width 1541 height 784
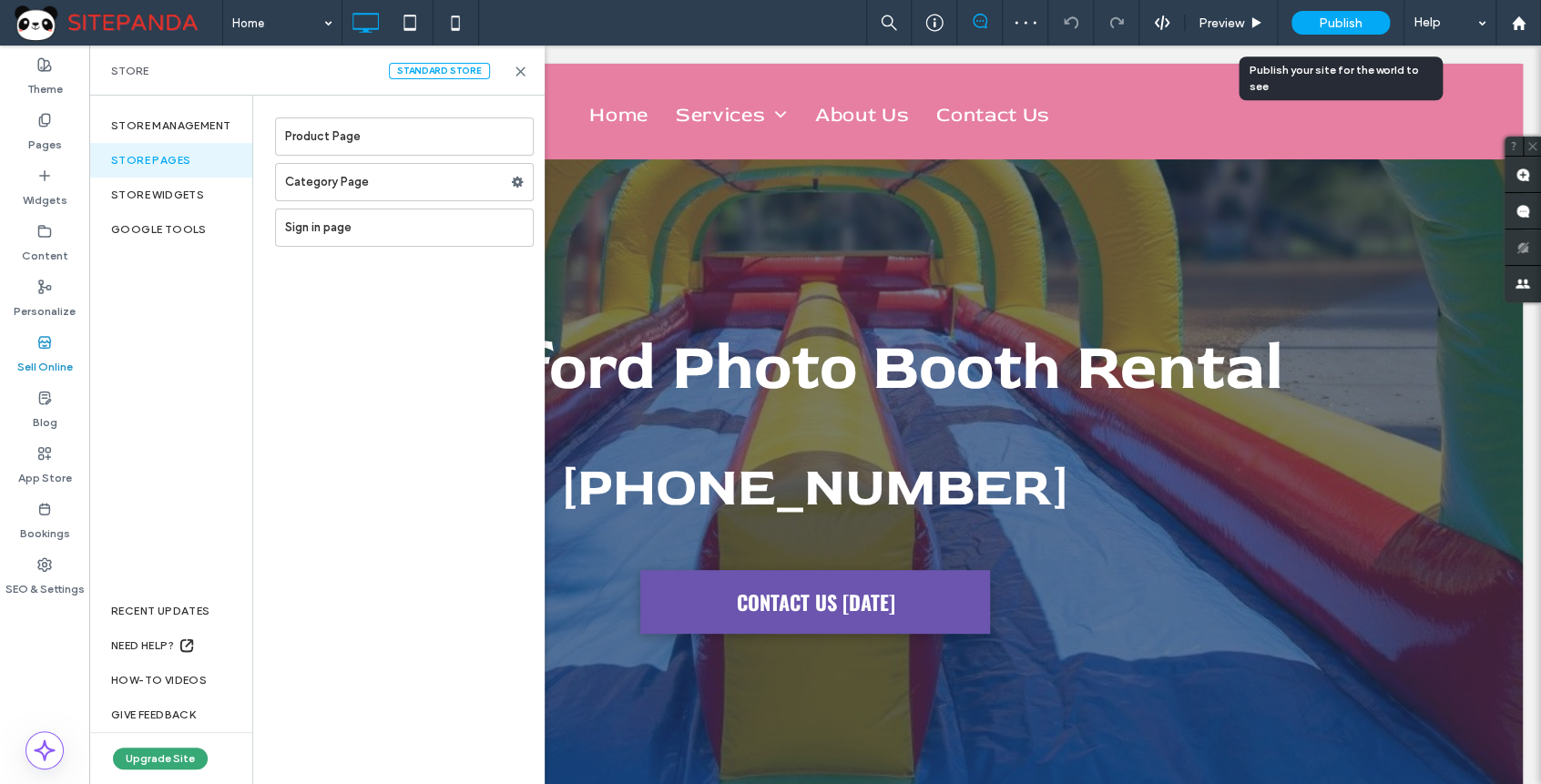
click at [1337, 24] on span "Publish" at bounding box center [1340, 23] width 43 height 15
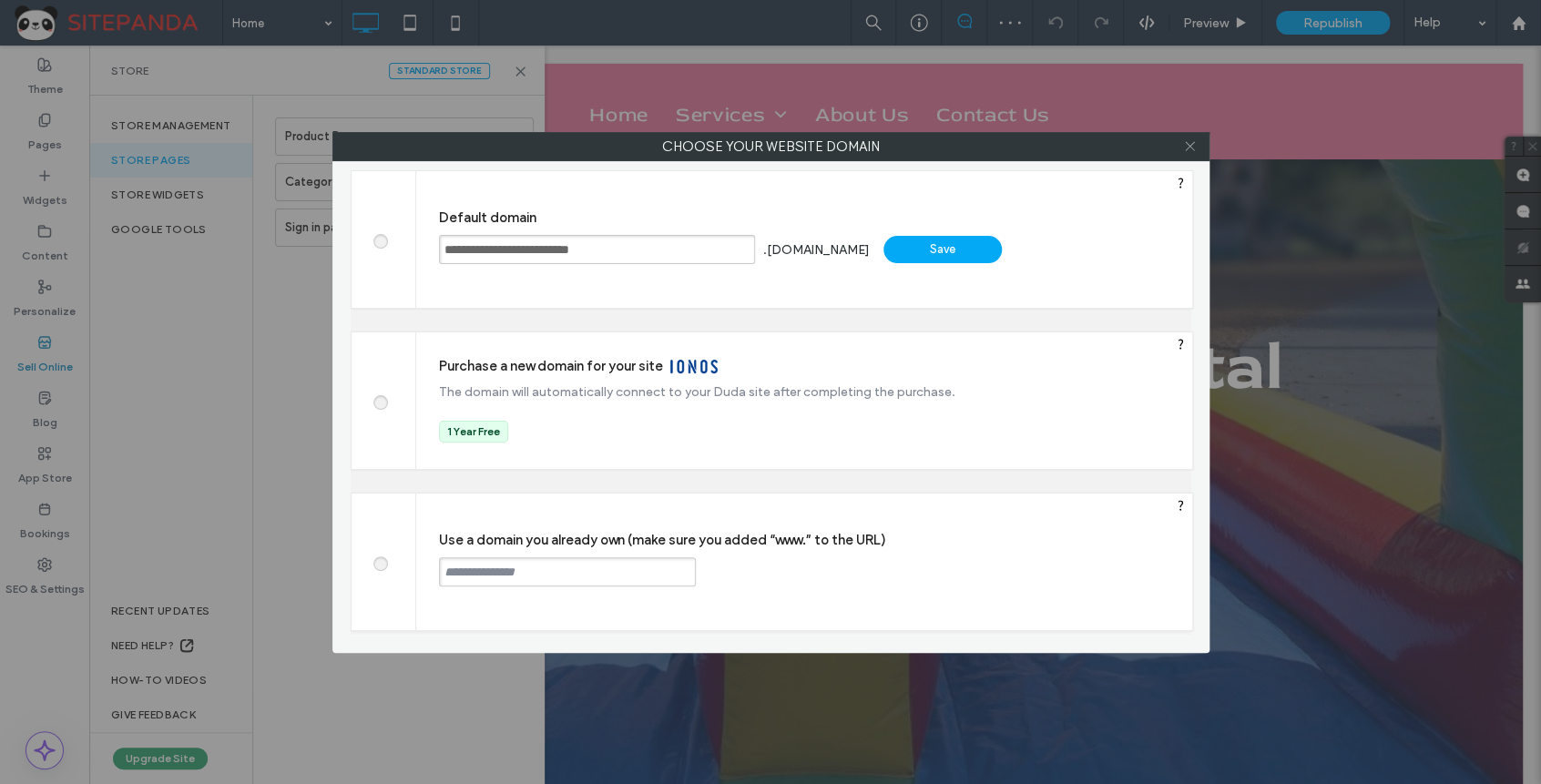
click at [1185, 145] on icon at bounding box center [1189, 146] width 13 height 13
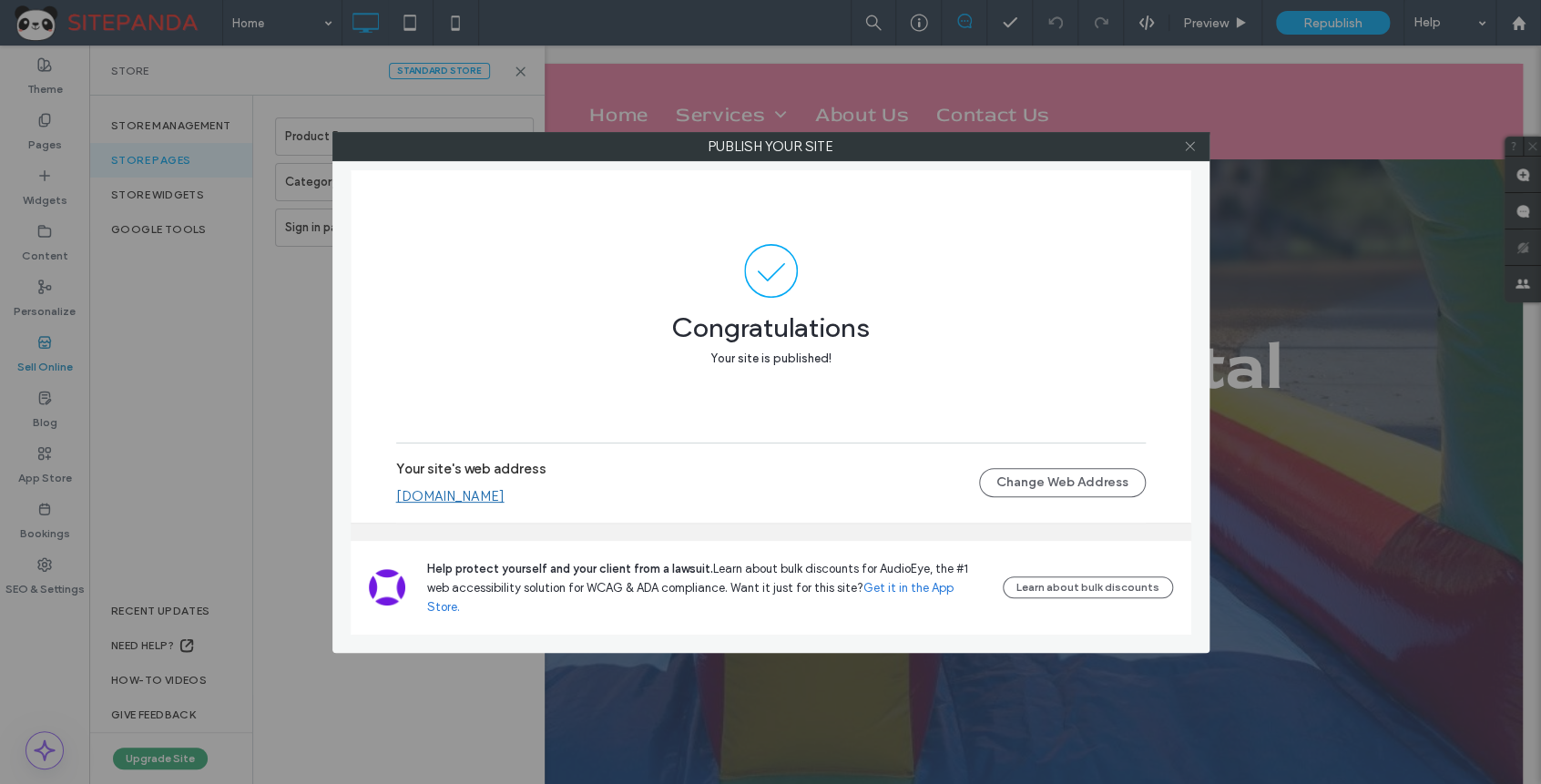
click at [1194, 145] on icon at bounding box center [1189, 146] width 13 height 13
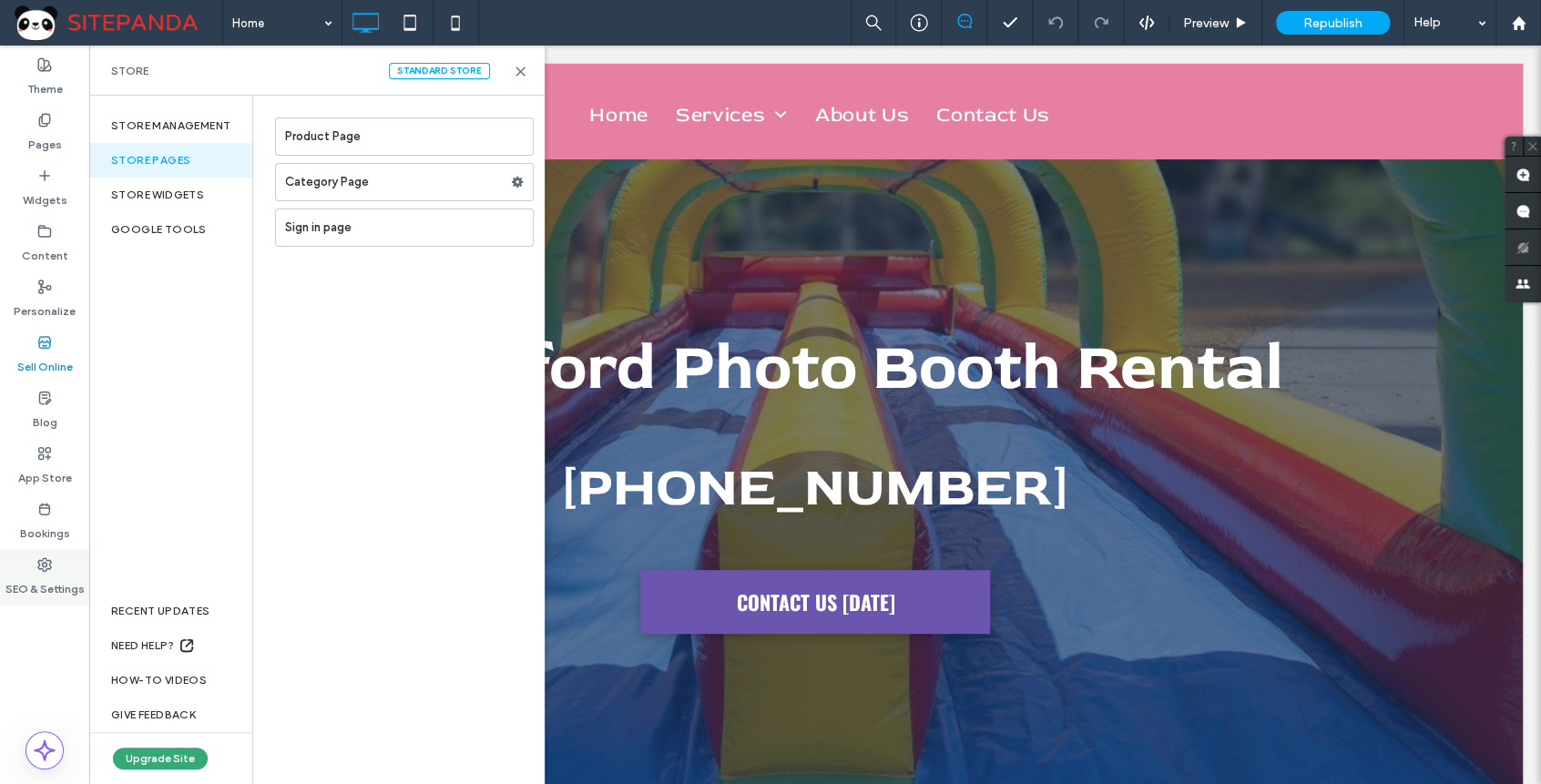
click at [72, 573] on label "SEO & Settings" at bounding box center [45, 584] width 79 height 25
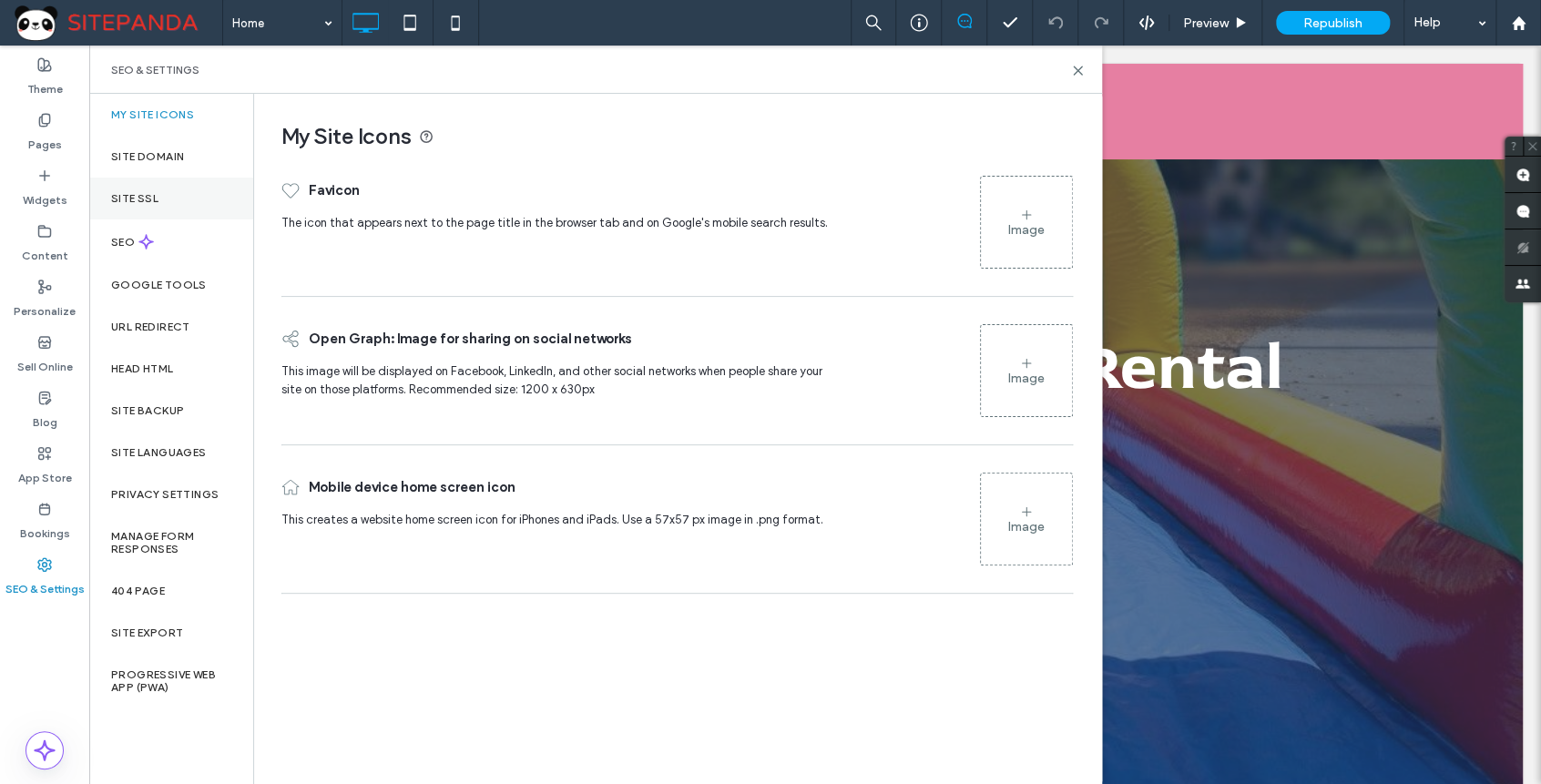
click at [159, 193] on div "Site SSL" at bounding box center [172, 198] width 164 height 41
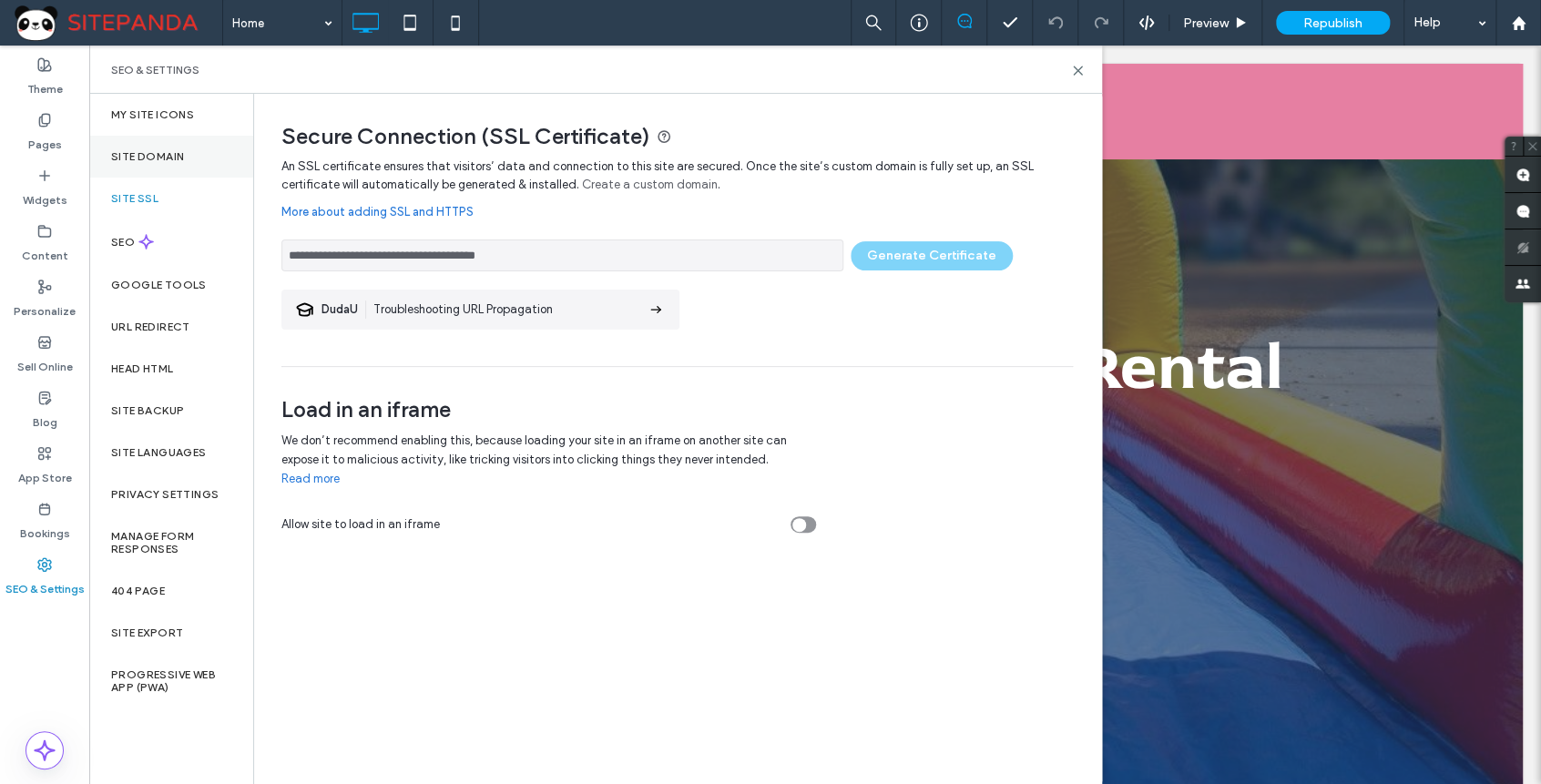
click at [171, 161] on label "Site Domain" at bounding box center [147, 156] width 73 height 13
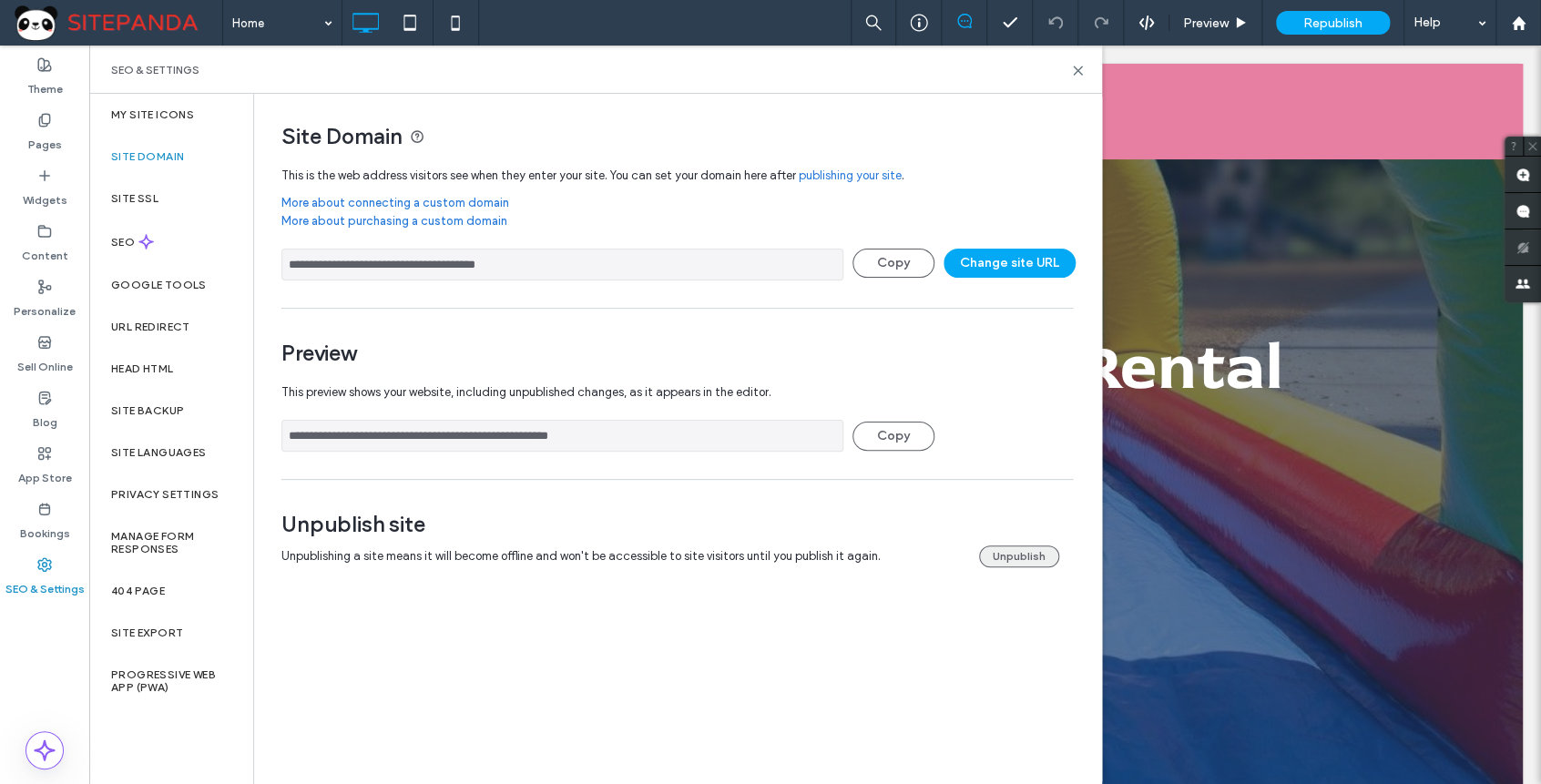
click at [1022, 550] on button "Unpublish" at bounding box center [1019, 556] width 80 height 22
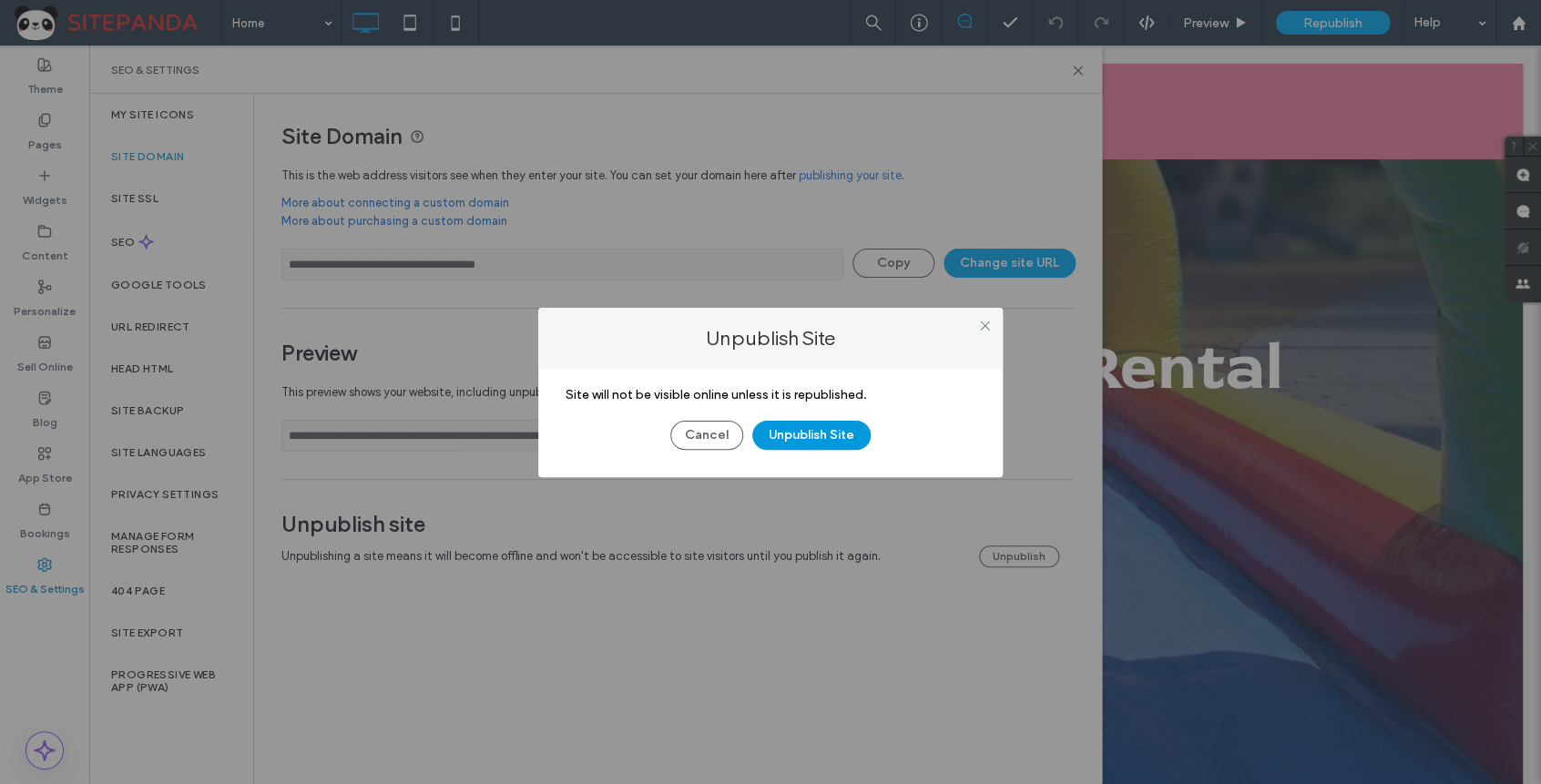
click at [779, 433] on button "Unpublish Site" at bounding box center [811, 435] width 119 height 29
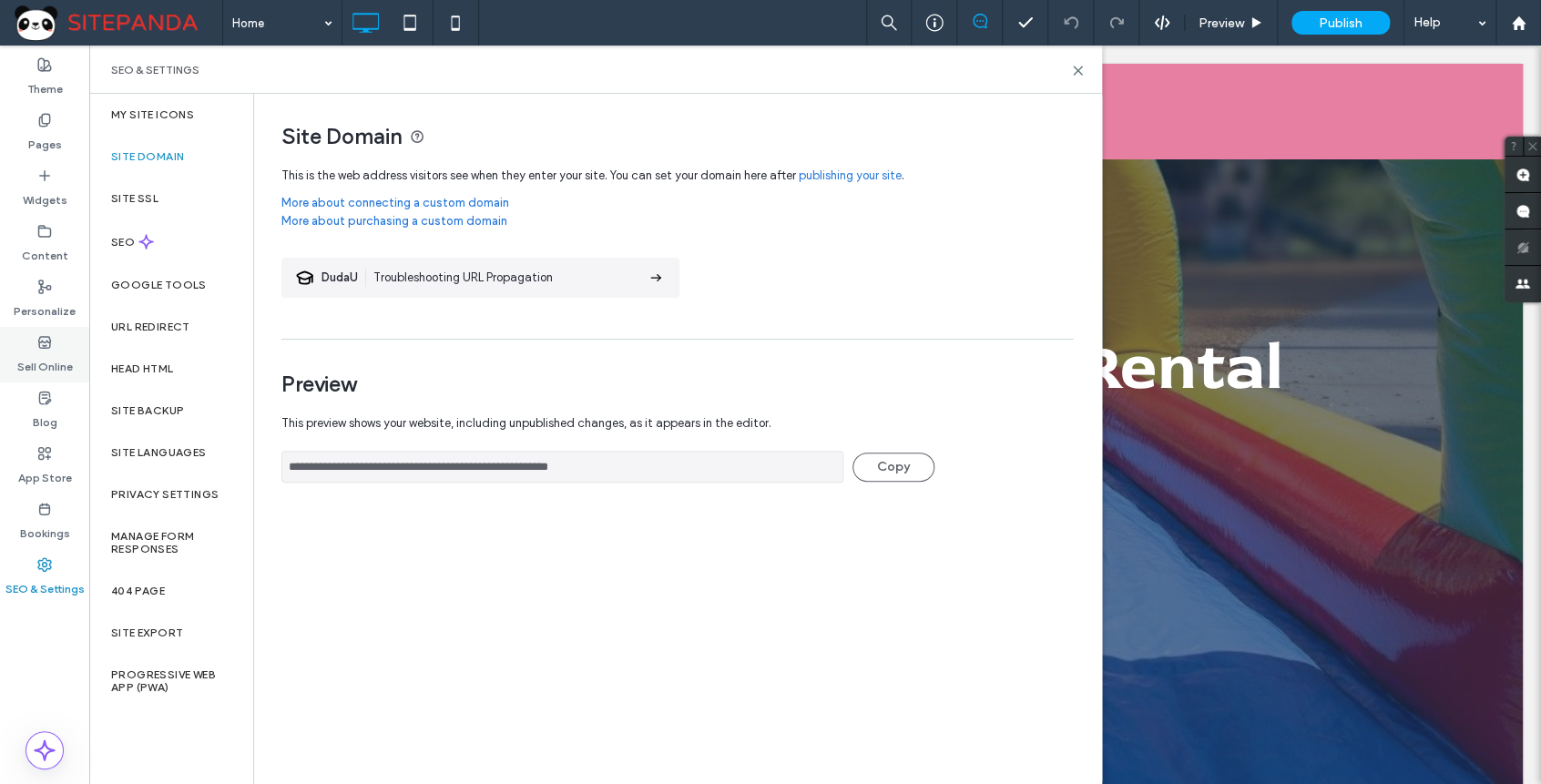
click at [44, 345] on use at bounding box center [44, 342] width 12 height 11
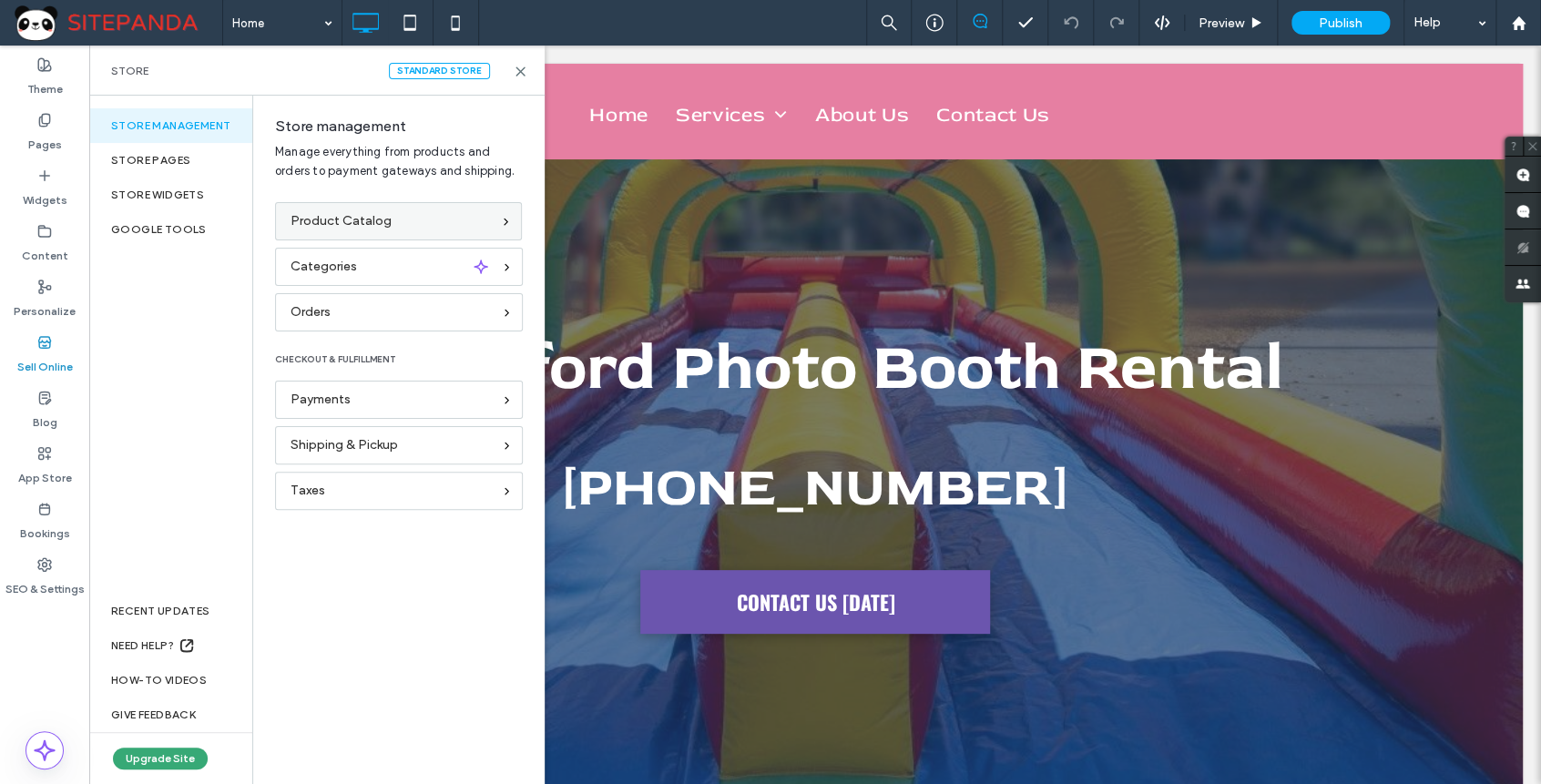
click at [502, 221] on icon at bounding box center [506, 221] width 12 height 12
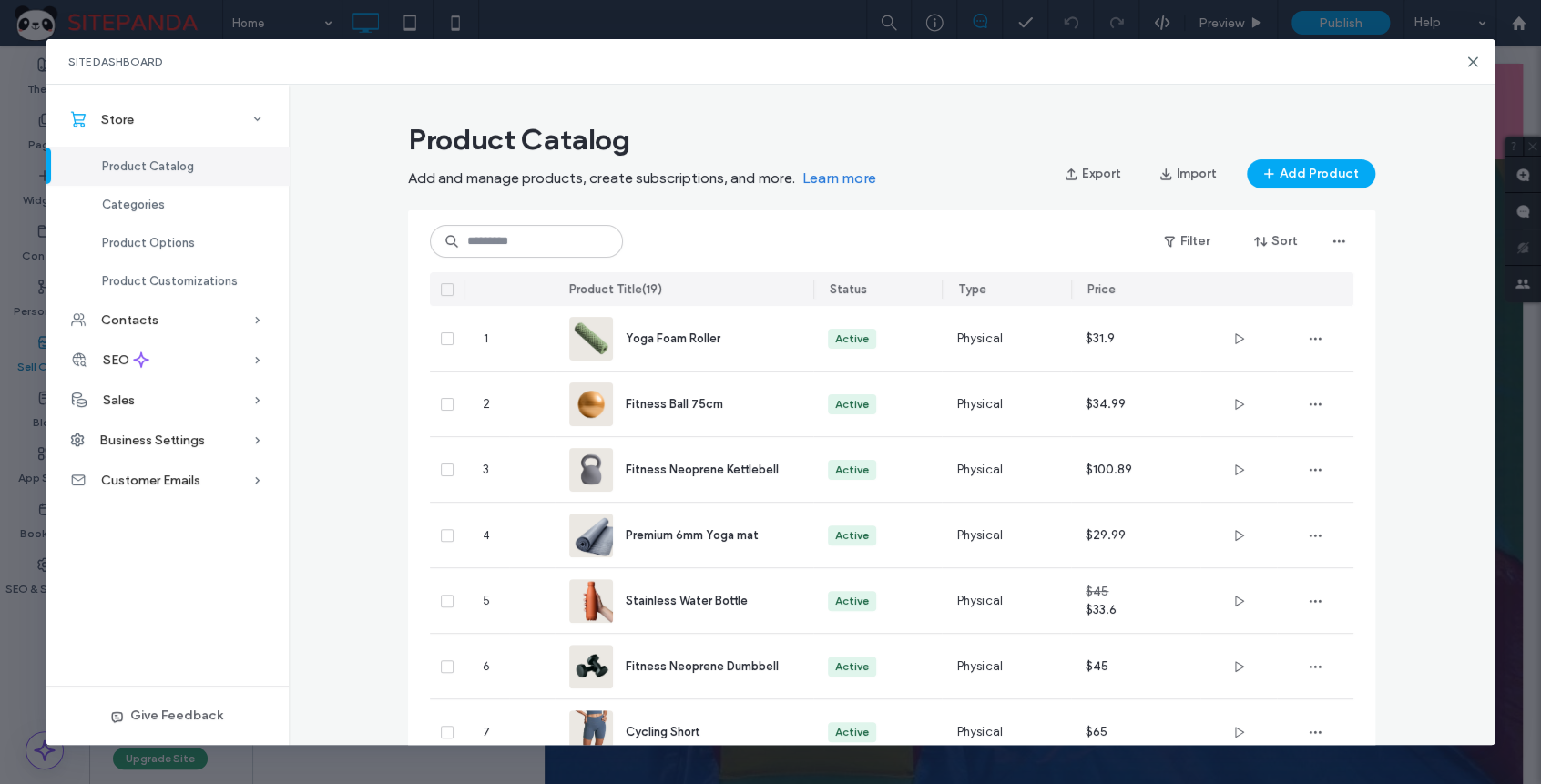
click at [444, 291] on icon at bounding box center [448, 289] width 8 height 6
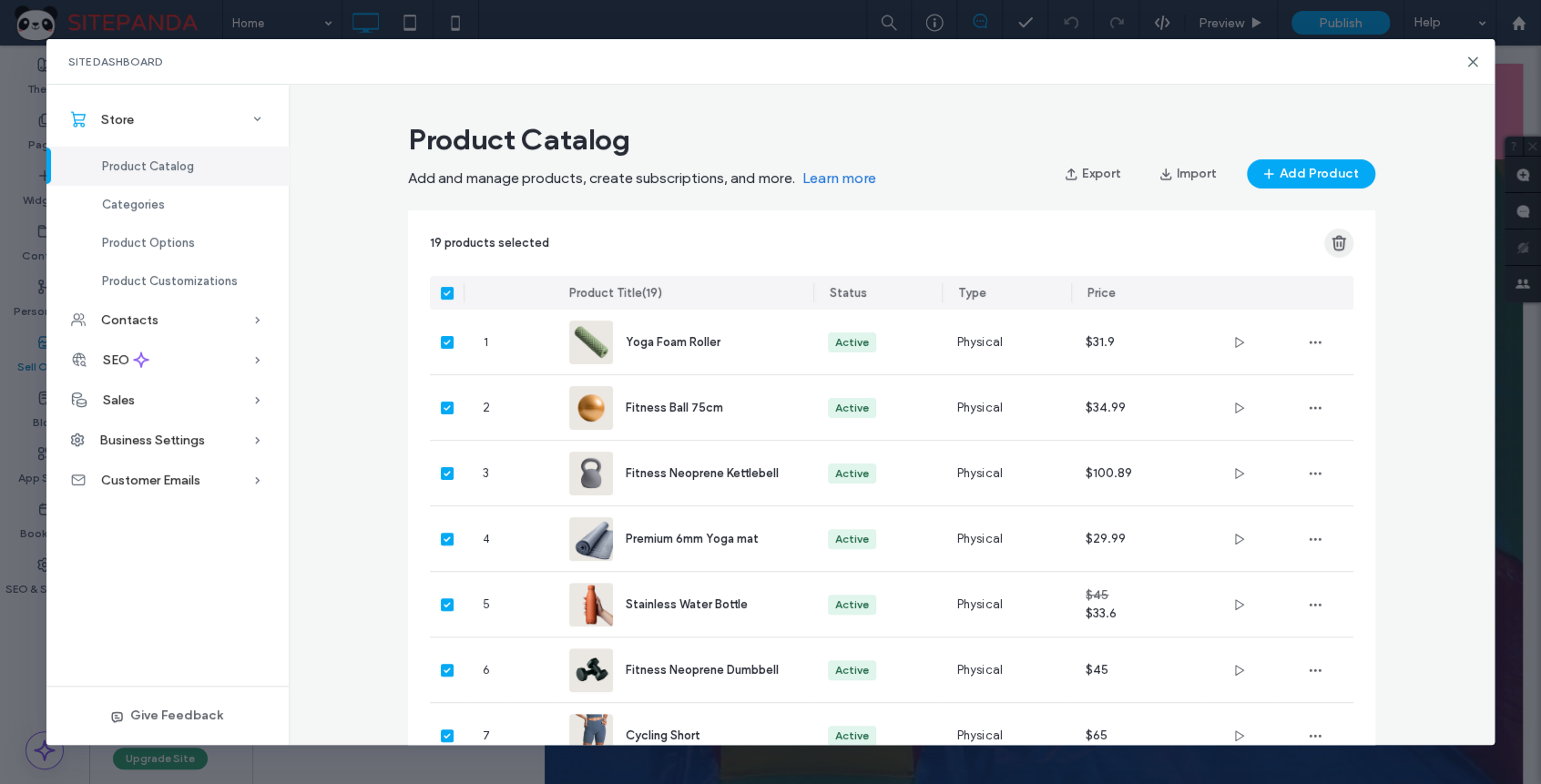
click at [1331, 242] on icon "button" at bounding box center [1338, 242] width 18 height 18
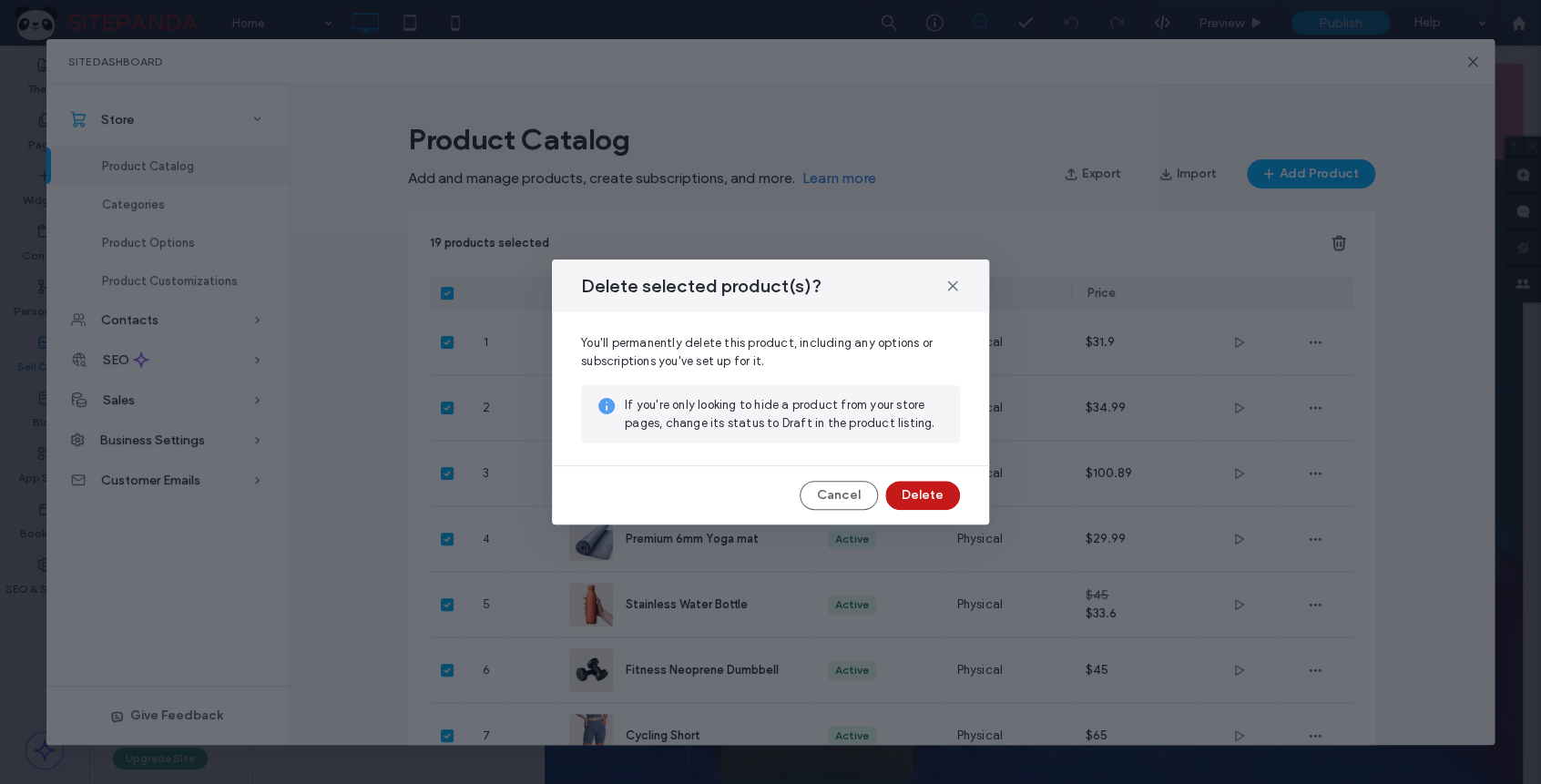
click at [937, 492] on button "Delete" at bounding box center [922, 495] width 74 height 29
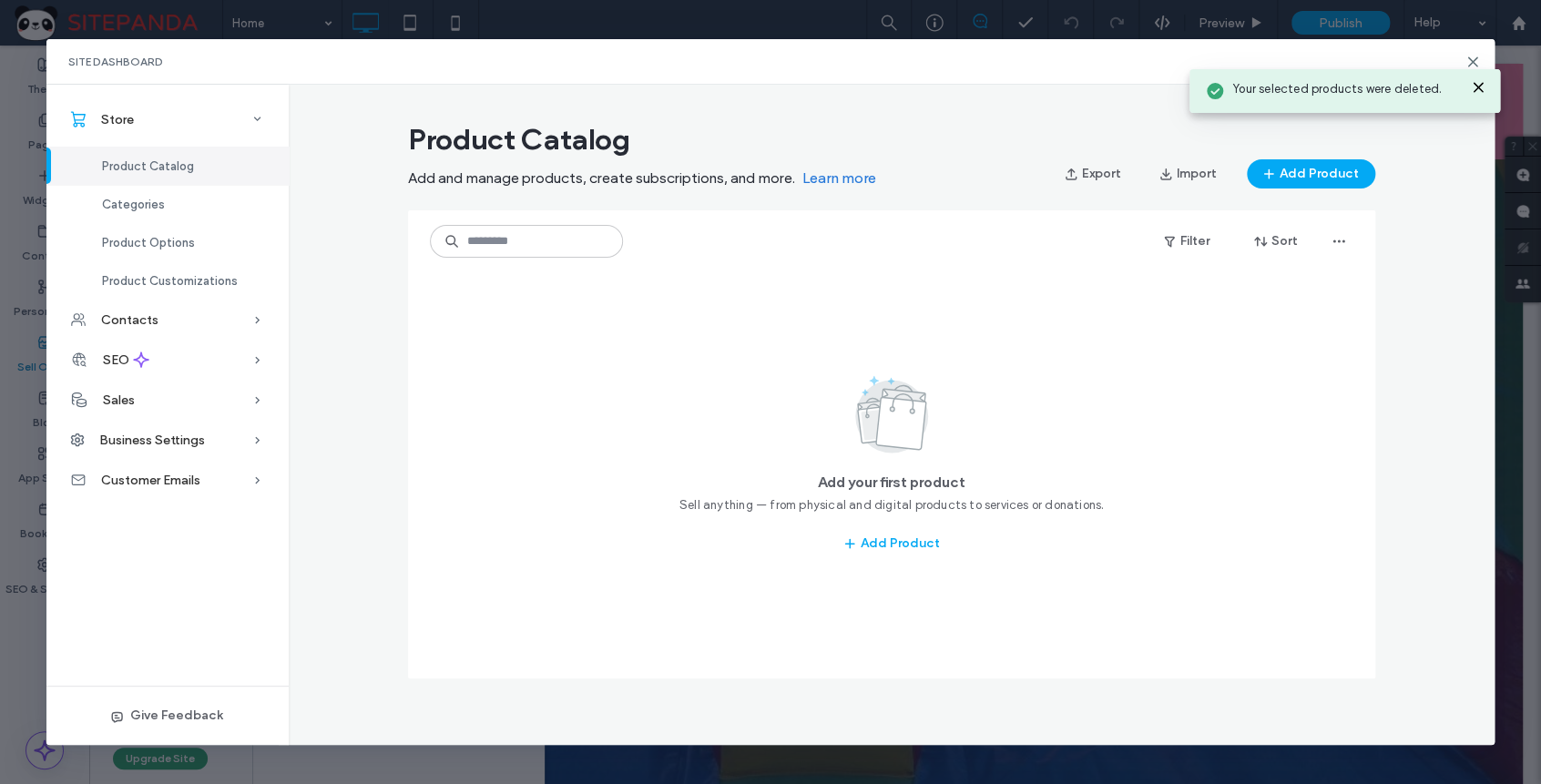
click at [1423, 246] on div "Product Catalog Add and manage products, create subscriptions, and more. Learn …" at bounding box center [892, 407] width 1206 height 586
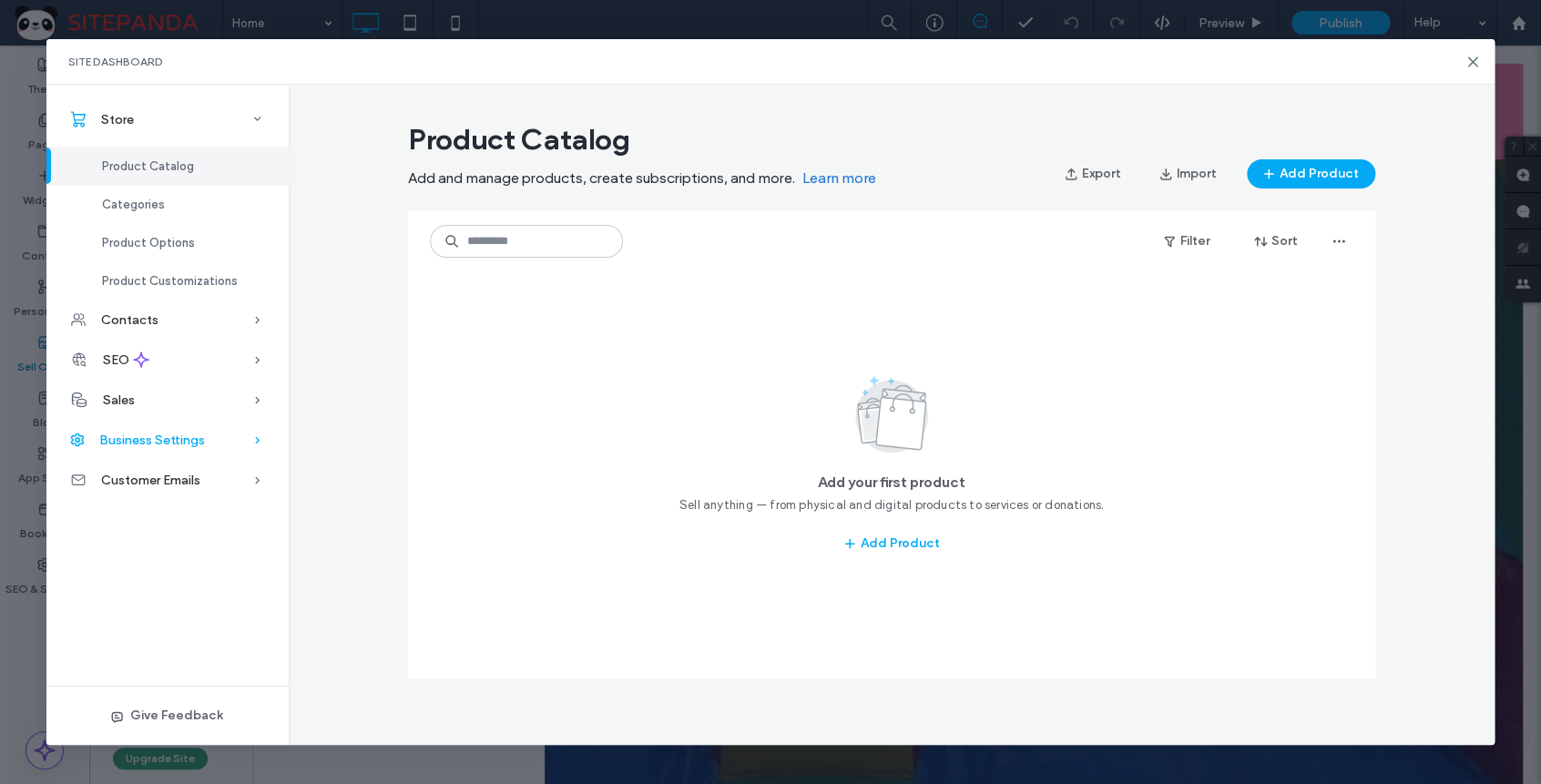
click at [210, 444] on div "Business Settings" at bounding box center [167, 440] width 242 height 41
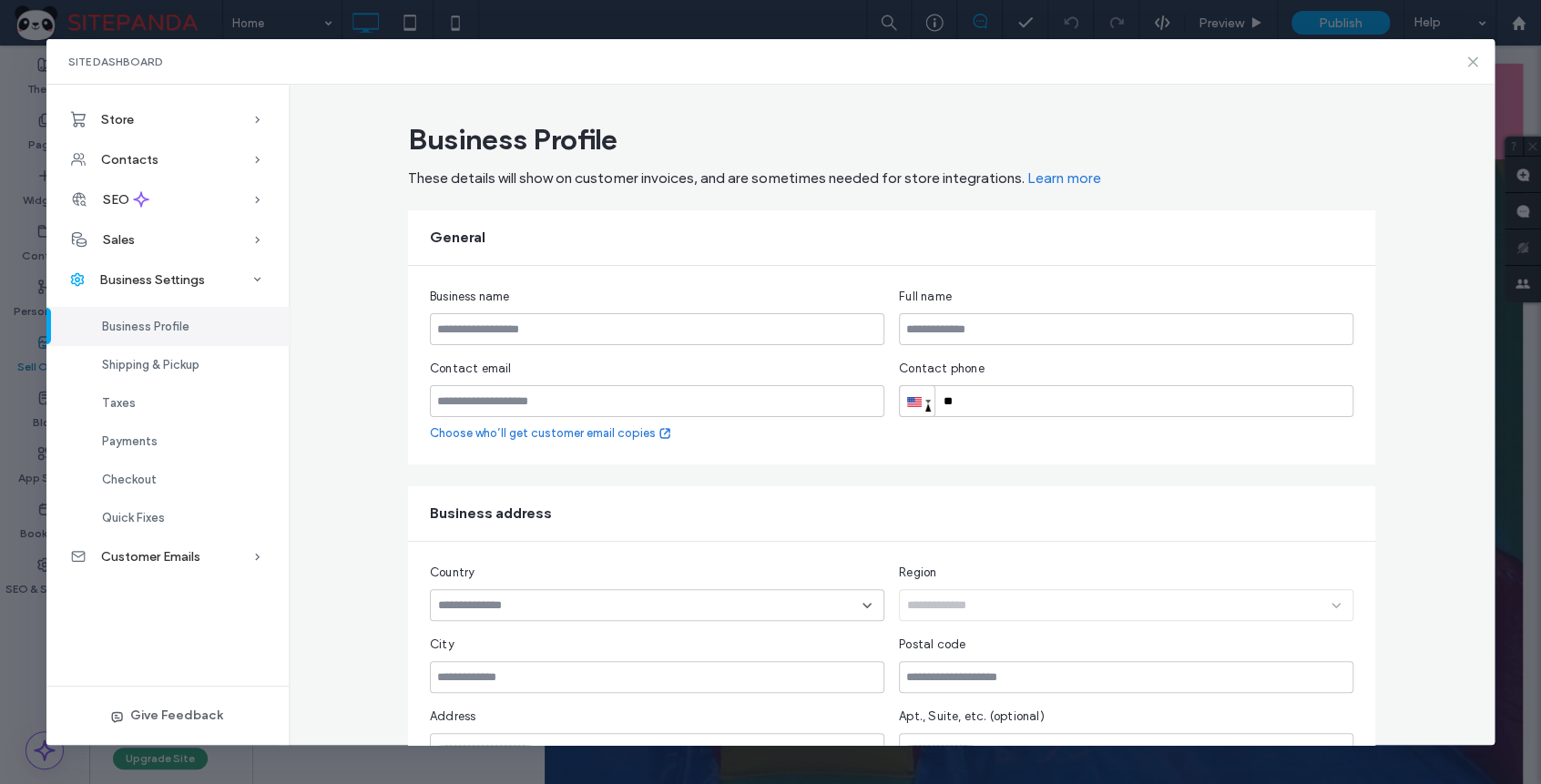
drag, startPoint x: 1474, startPoint y: 64, endPoint x: 1385, endPoint y: 16, distance: 101.1
click at [1474, 64] on use at bounding box center [1473, 61] width 8 height 8
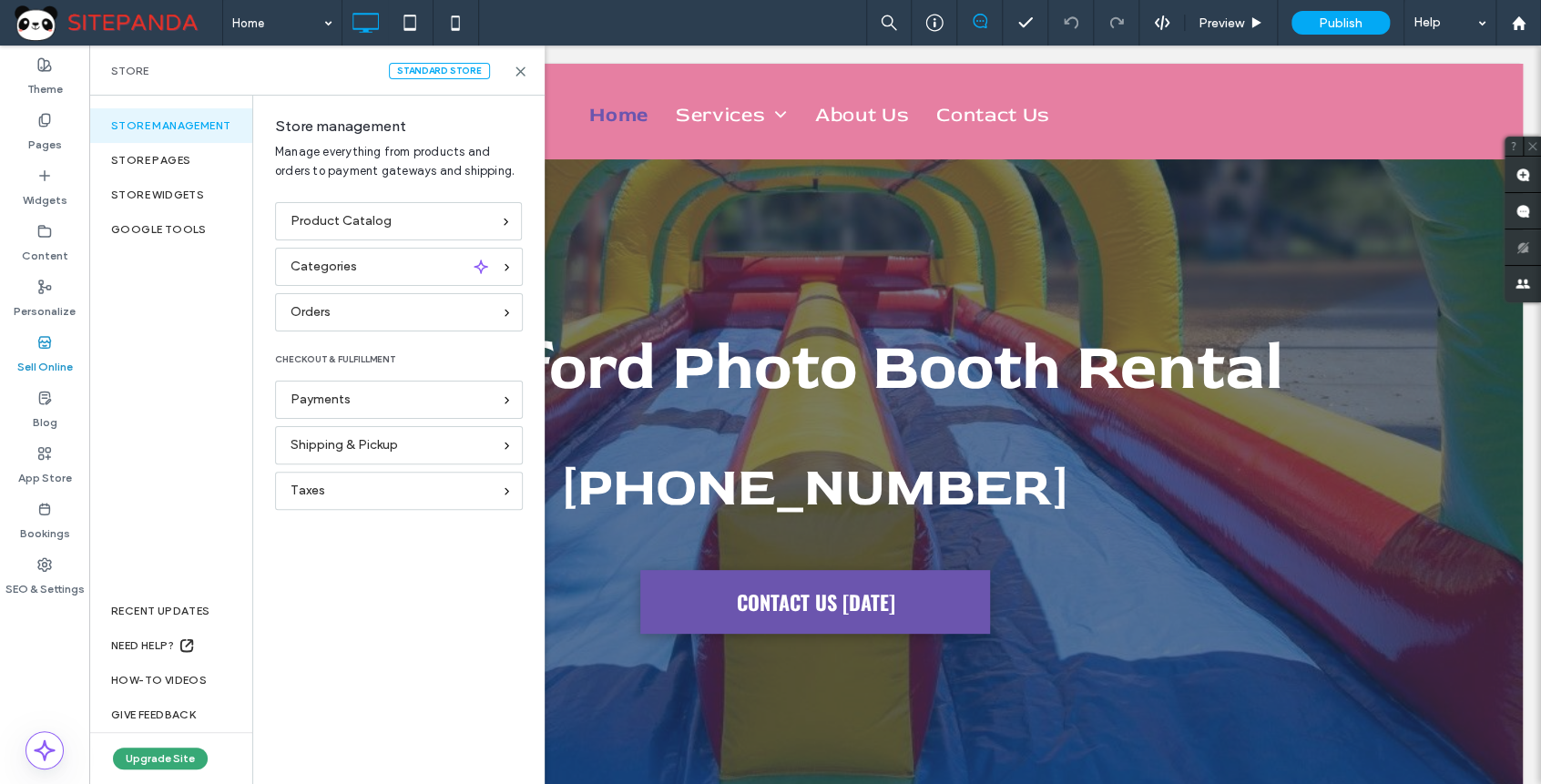
click at [435, 709] on div "Product Catalog Categories Orders CHECKOUT & FULFILLMENT Payments Shipping & Pi…" at bounding box center [395, 482] width 283 height 560
click at [56, 584] on label "SEO & Settings" at bounding box center [45, 584] width 79 height 25
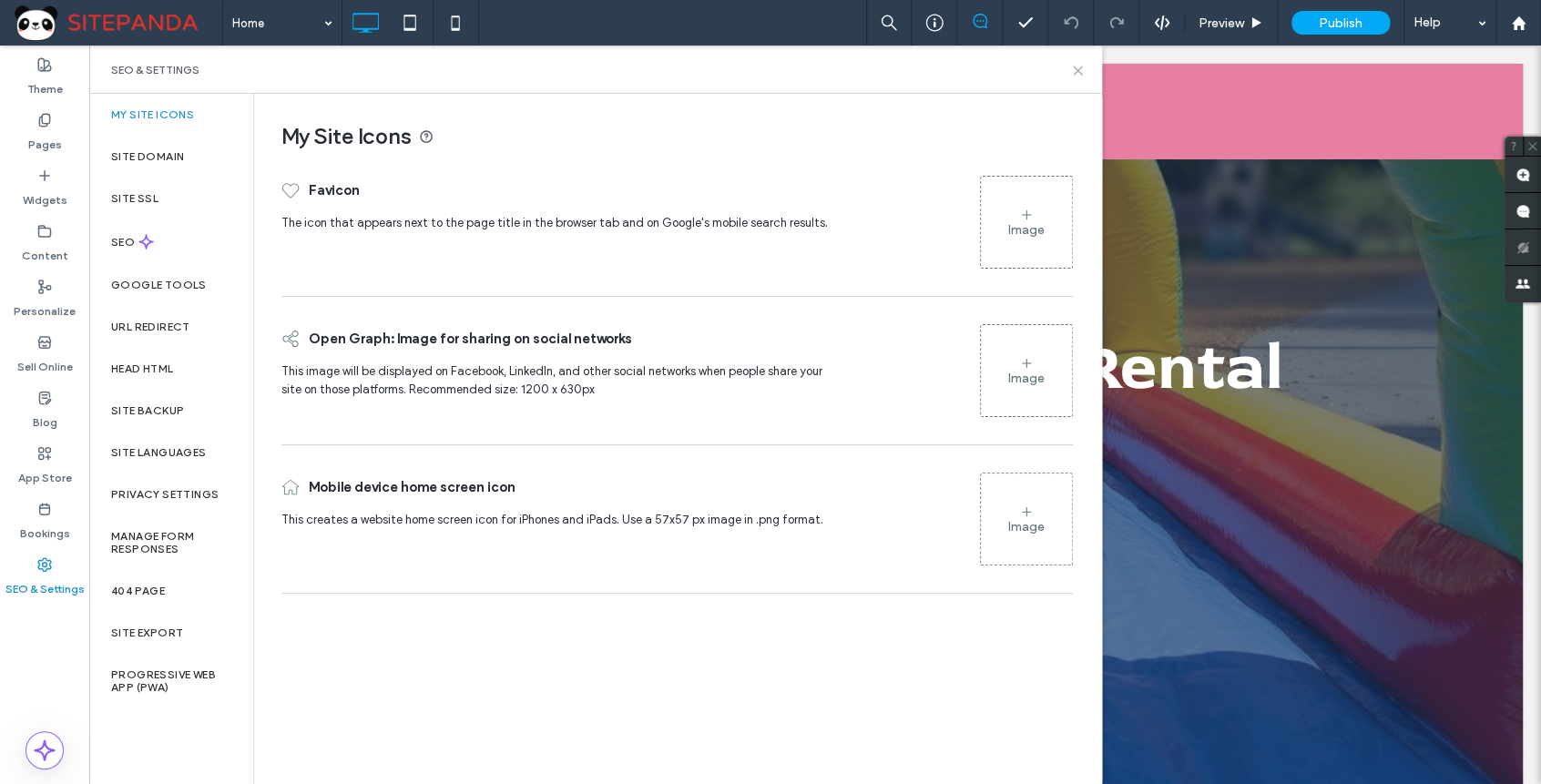
click at [1078, 68] on icon at bounding box center [1078, 71] width 13 height 13
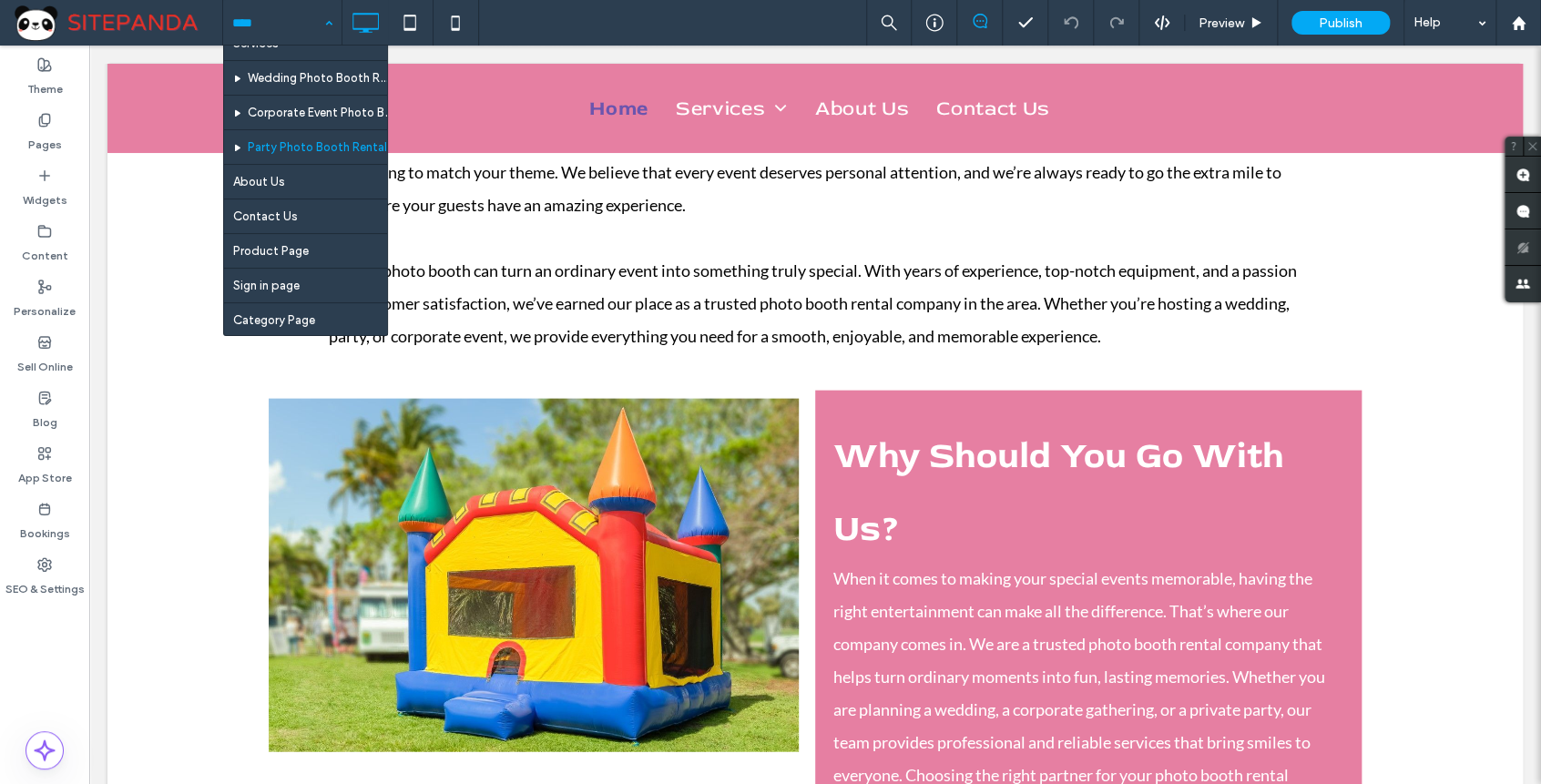
scroll to position [62, 0]
click at [540, 15] on div "Home Services Wedding Photo Booth Rental Corporate Event Photo Booth Rental Par…" at bounding box center [881, 23] width 1319 height 45
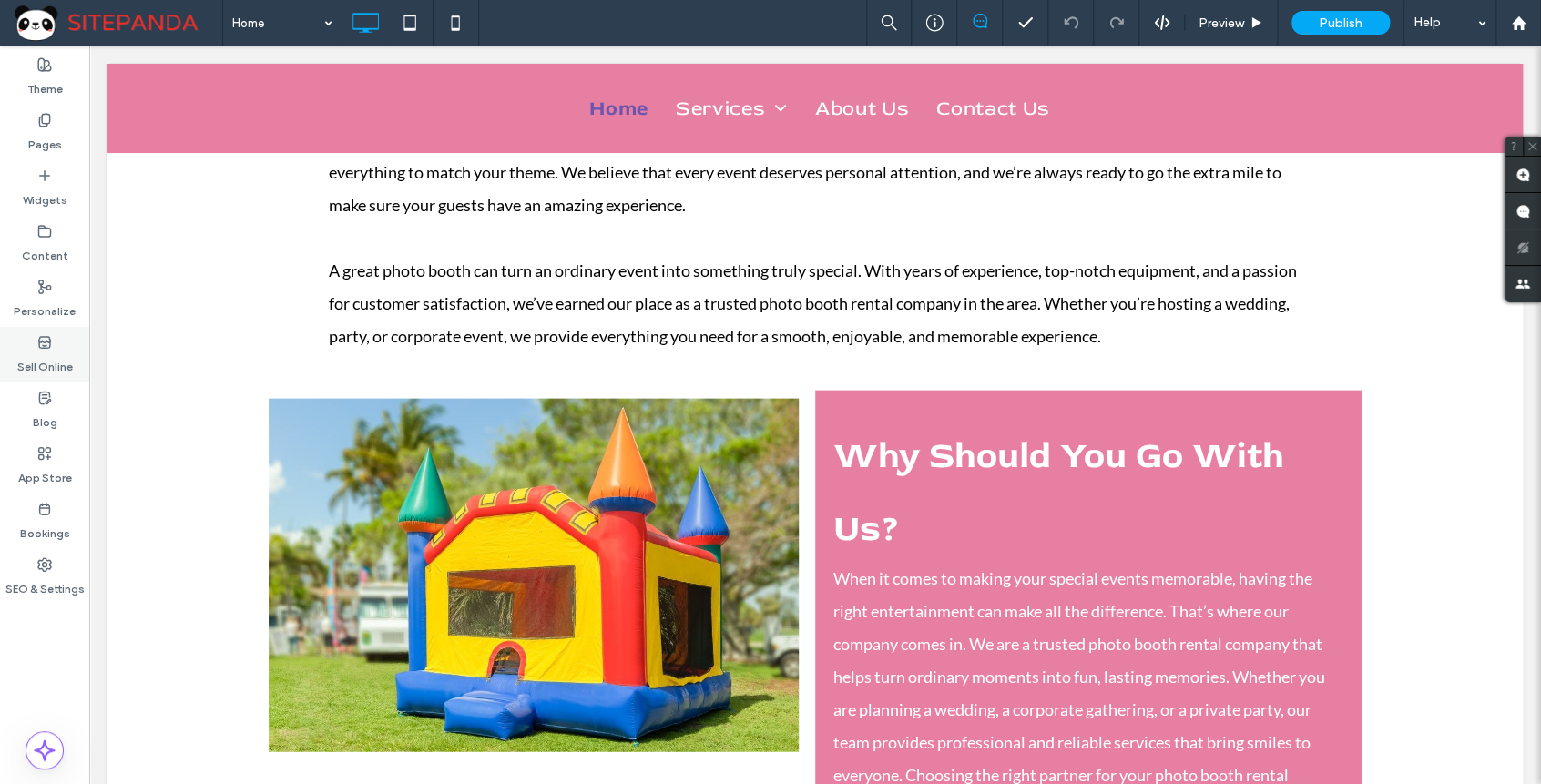
click at [53, 359] on label "Sell Online" at bounding box center [44, 362] width 56 height 25
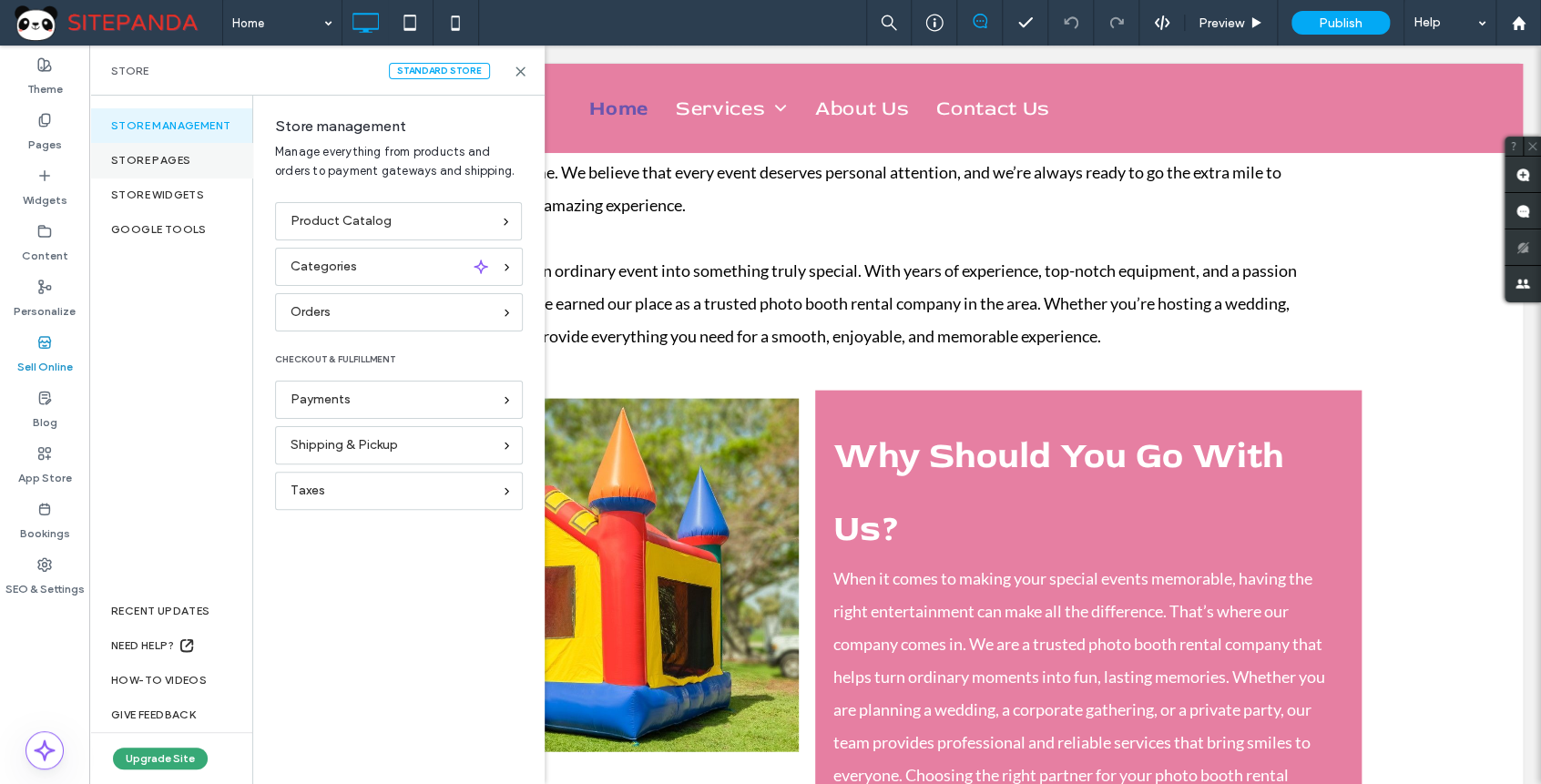
click at [207, 169] on div "Store pages" at bounding box center [171, 160] width 163 height 35
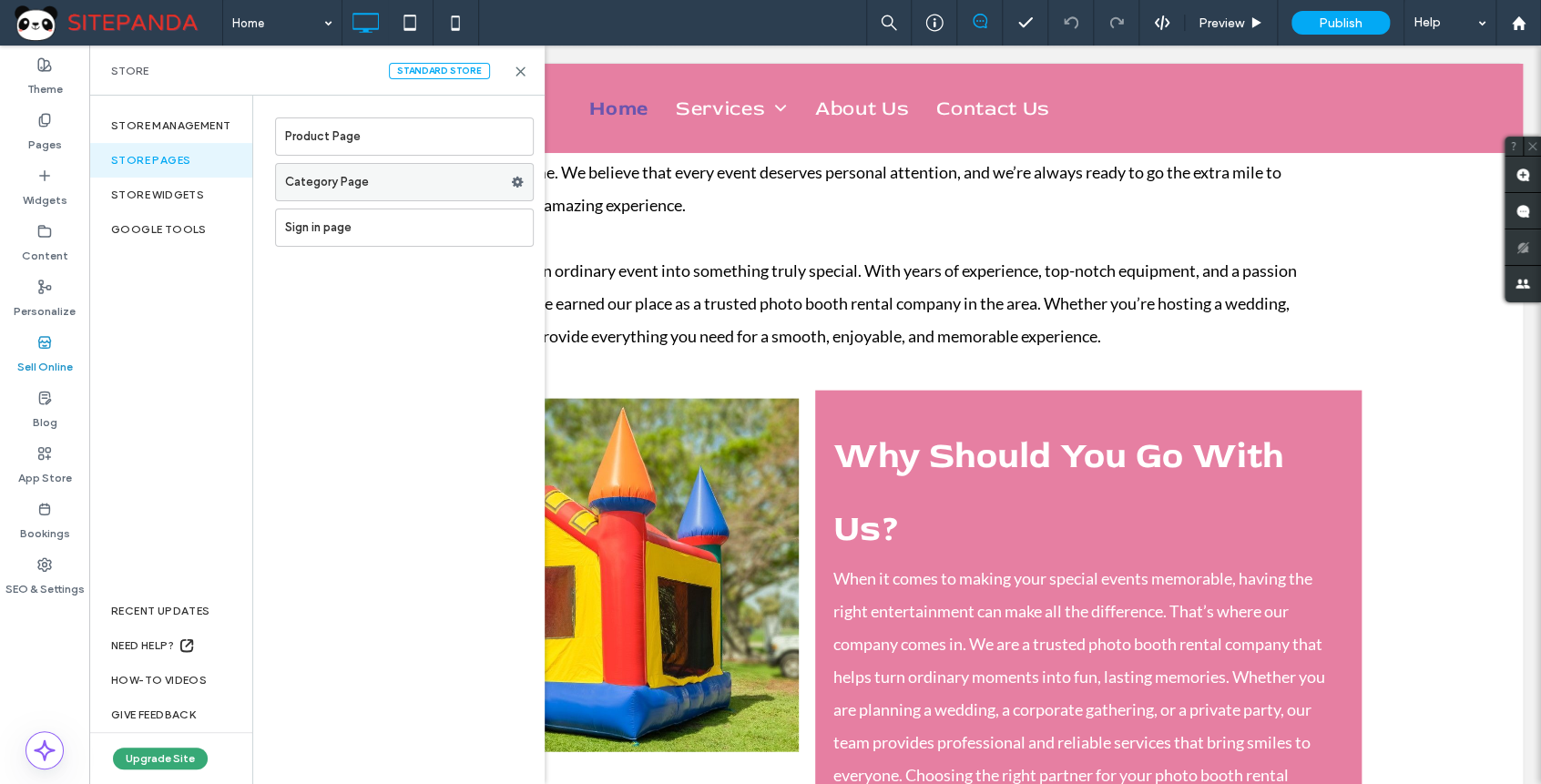
click at [518, 179] on use at bounding box center [517, 182] width 12 height 11
click at [473, 74] on div "Standard store" at bounding box center [439, 71] width 101 height 16
click at [176, 138] on div "Store management" at bounding box center [171, 125] width 163 height 35
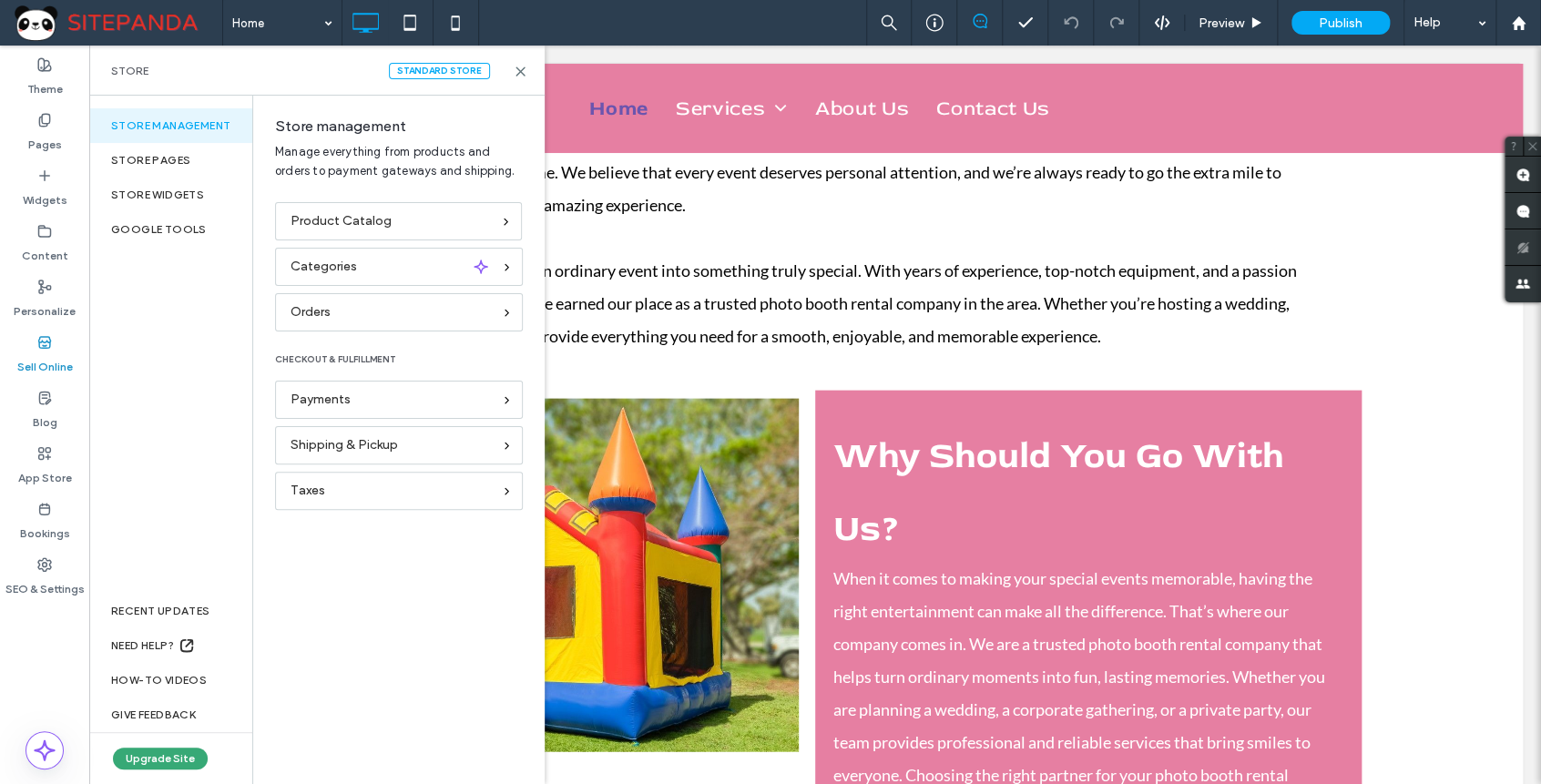
click at [49, 352] on label "Sell Online" at bounding box center [44, 362] width 56 height 25
click at [172, 158] on div "Store pages" at bounding box center [171, 160] width 163 height 35
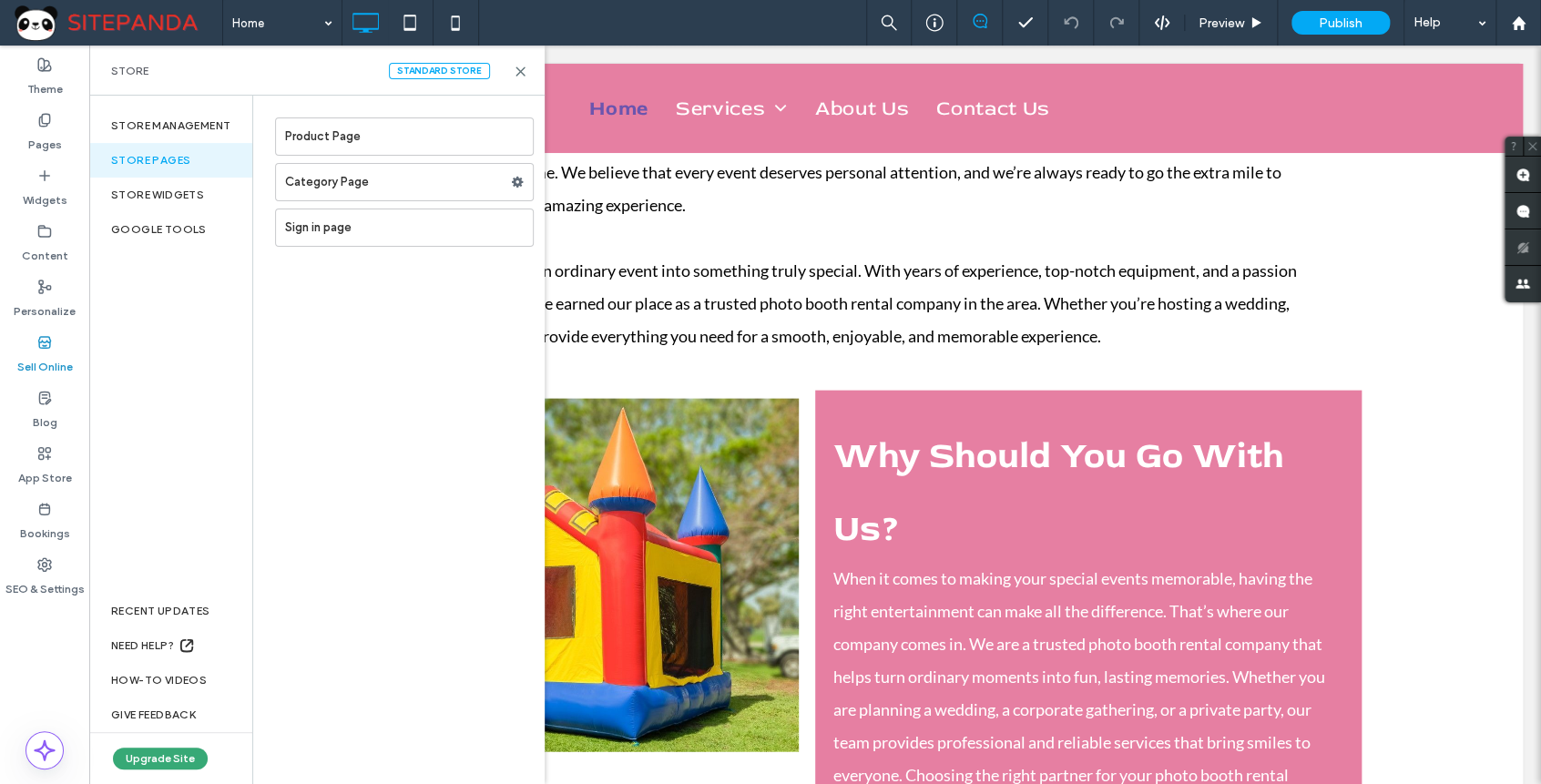
drag, startPoint x: 479, startPoint y: 146, endPoint x: 452, endPoint y: 141, distance: 27.5
click at [452, 141] on label "Product Page" at bounding box center [409, 137] width 248 height 37
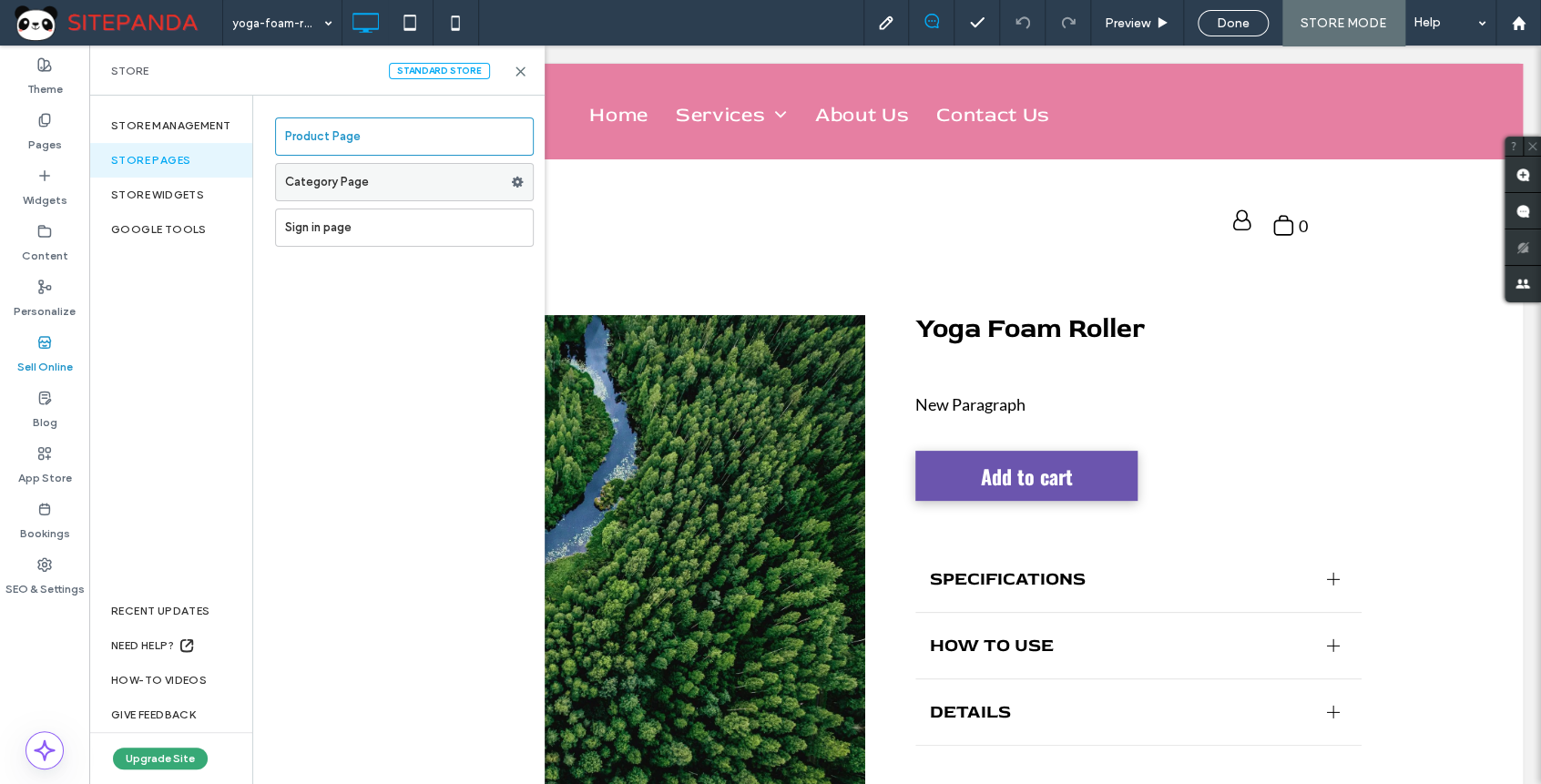
click at [519, 181] on icon at bounding box center [517, 183] width 13 height 13
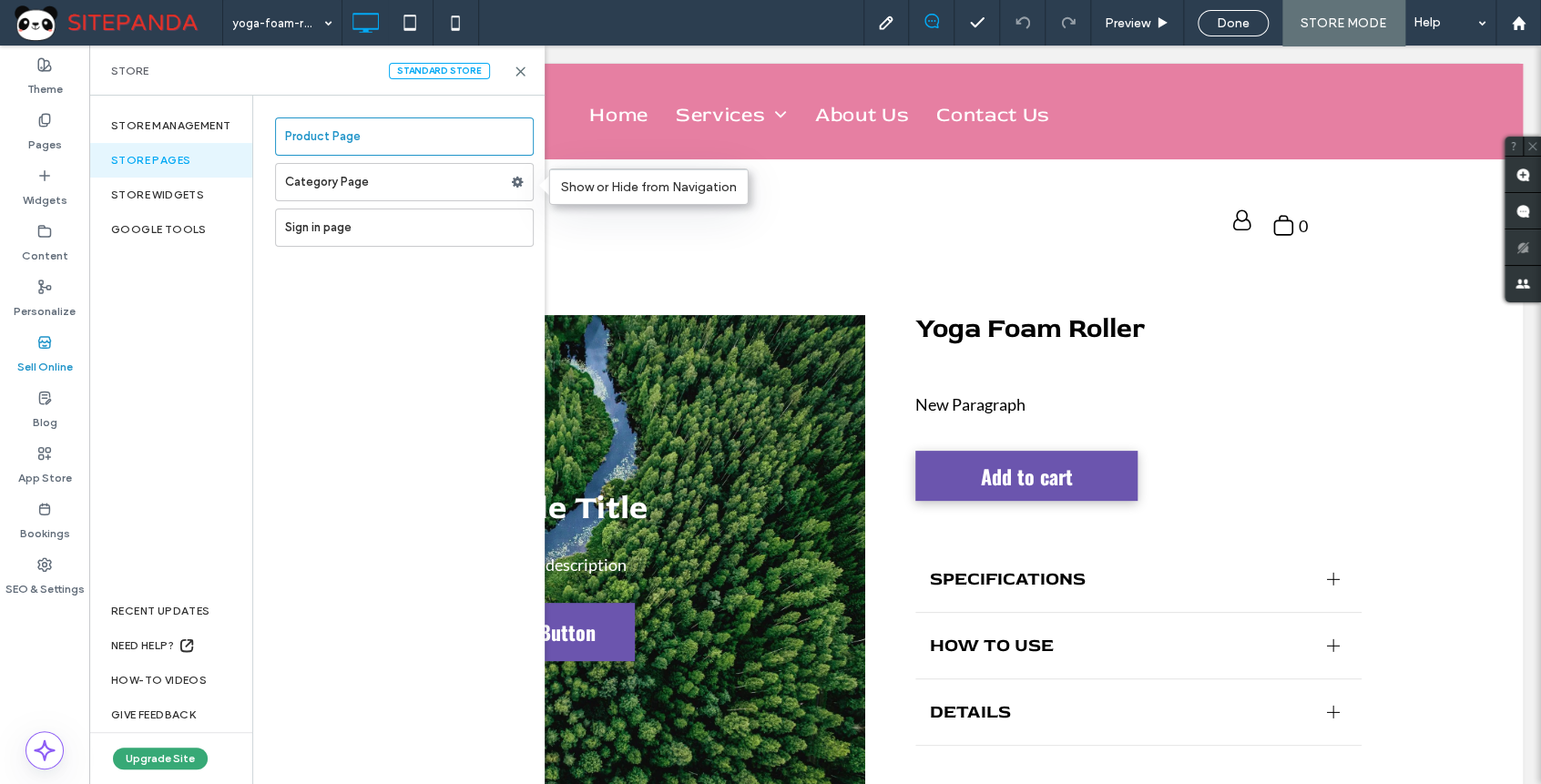
click at [370, 350] on div "Product Page Category Page Sign in page" at bounding box center [399, 439] width 291 height 689
click at [202, 205] on div "store widgets" at bounding box center [171, 194] width 163 height 35
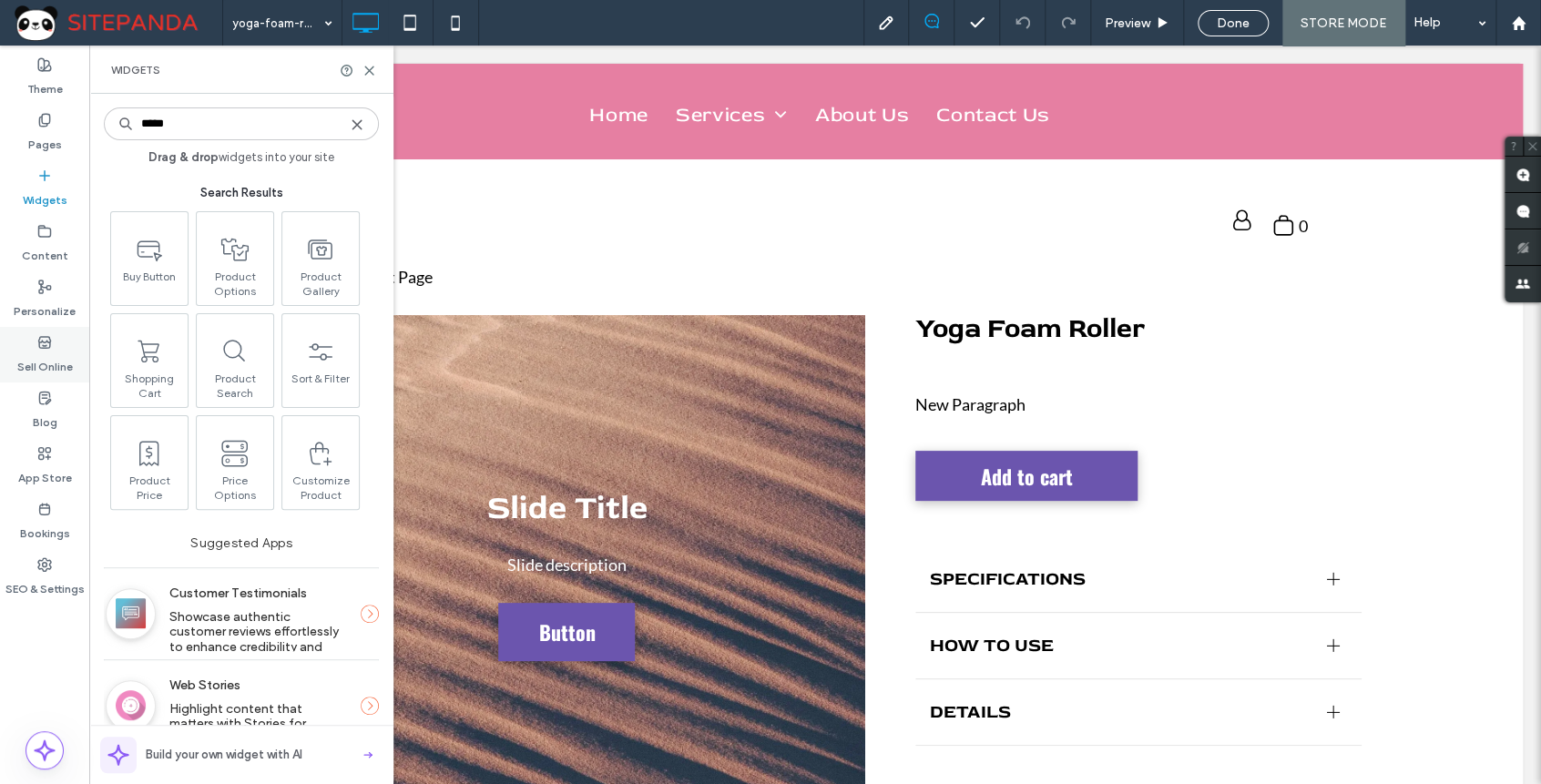
click at [54, 367] on label "Sell Online" at bounding box center [44, 362] width 56 height 25
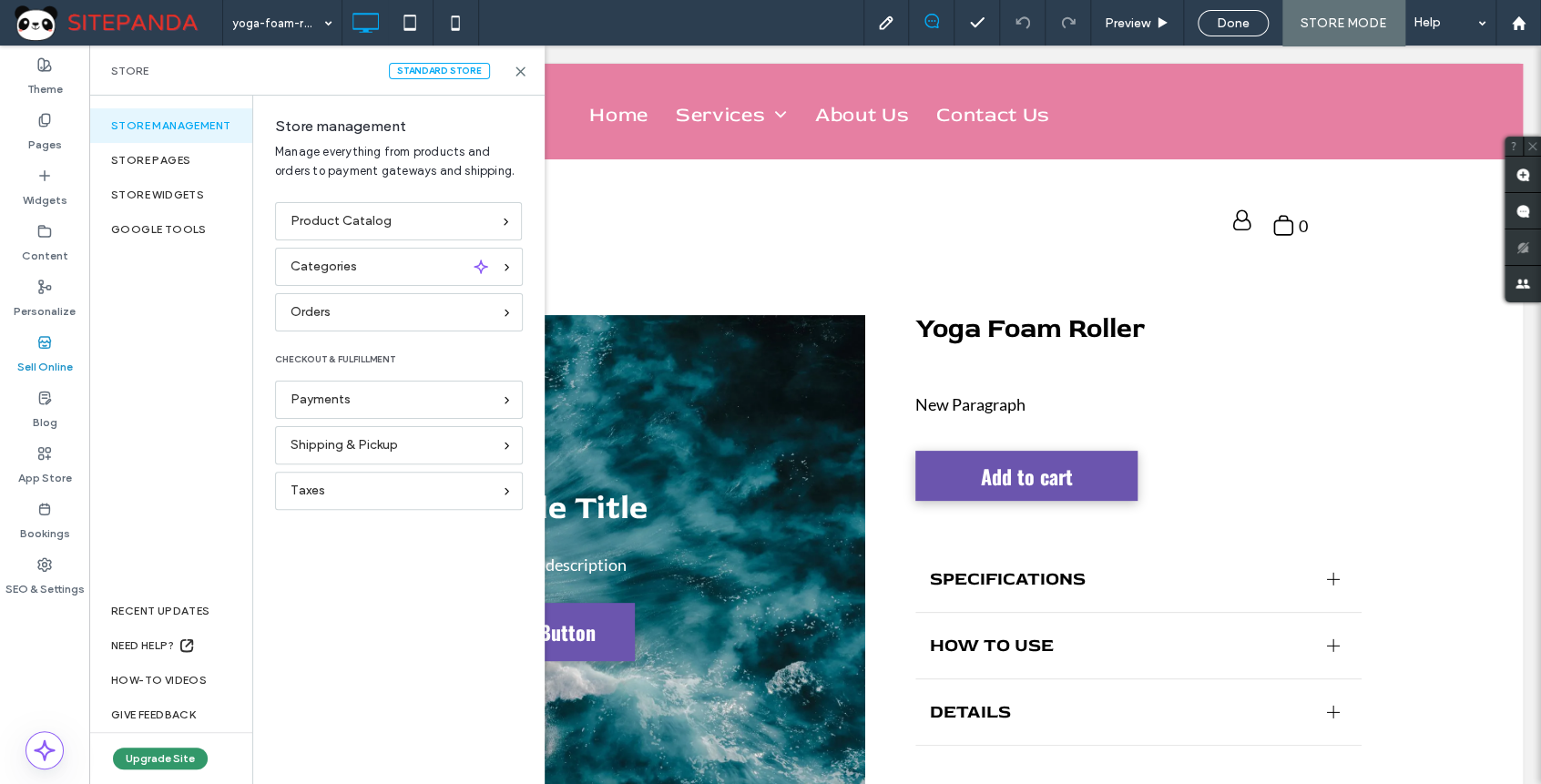
click at [168, 756] on button "Upgrade Site" at bounding box center [160, 758] width 95 height 22
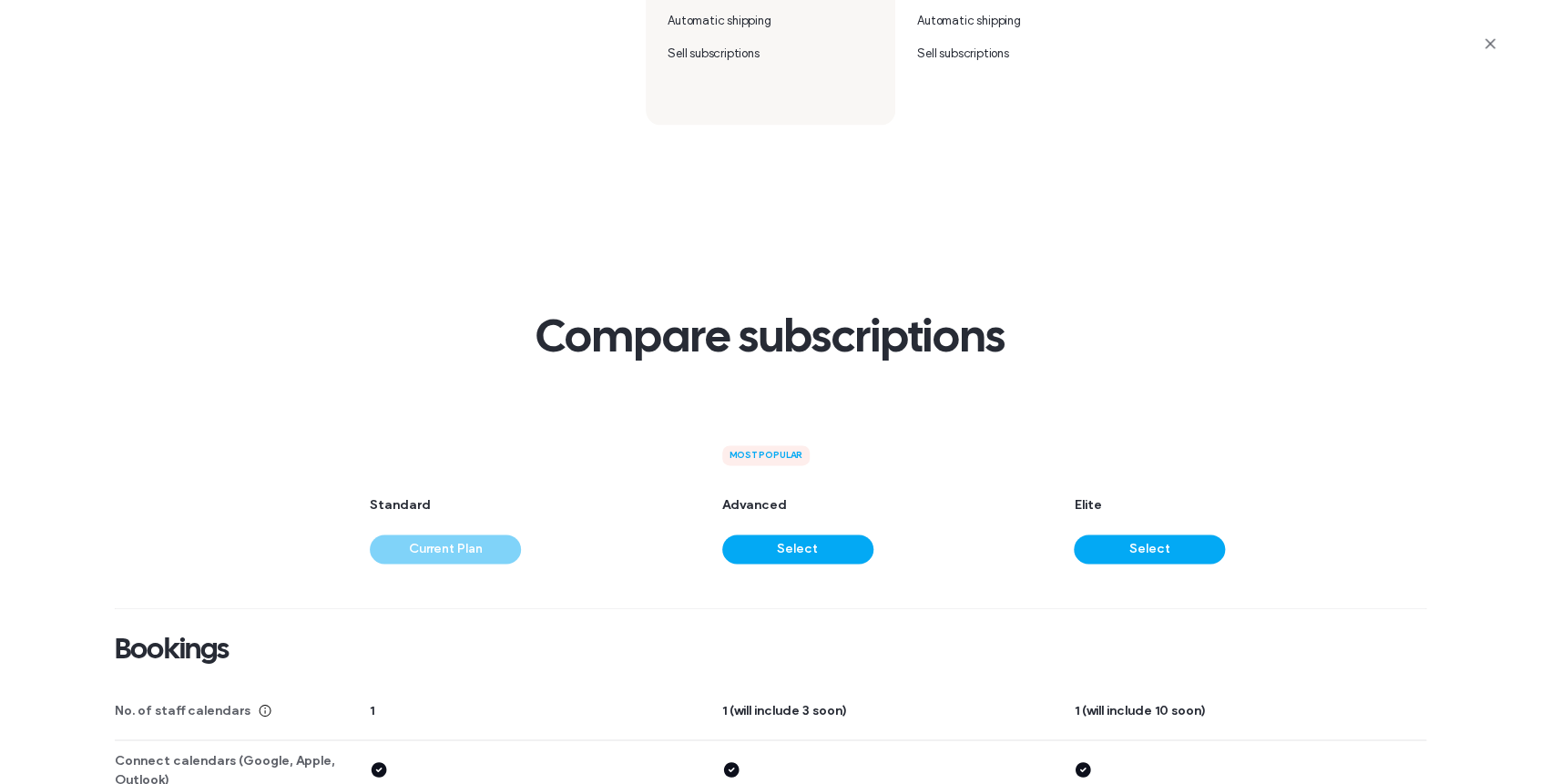
scroll to position [1012, 0]
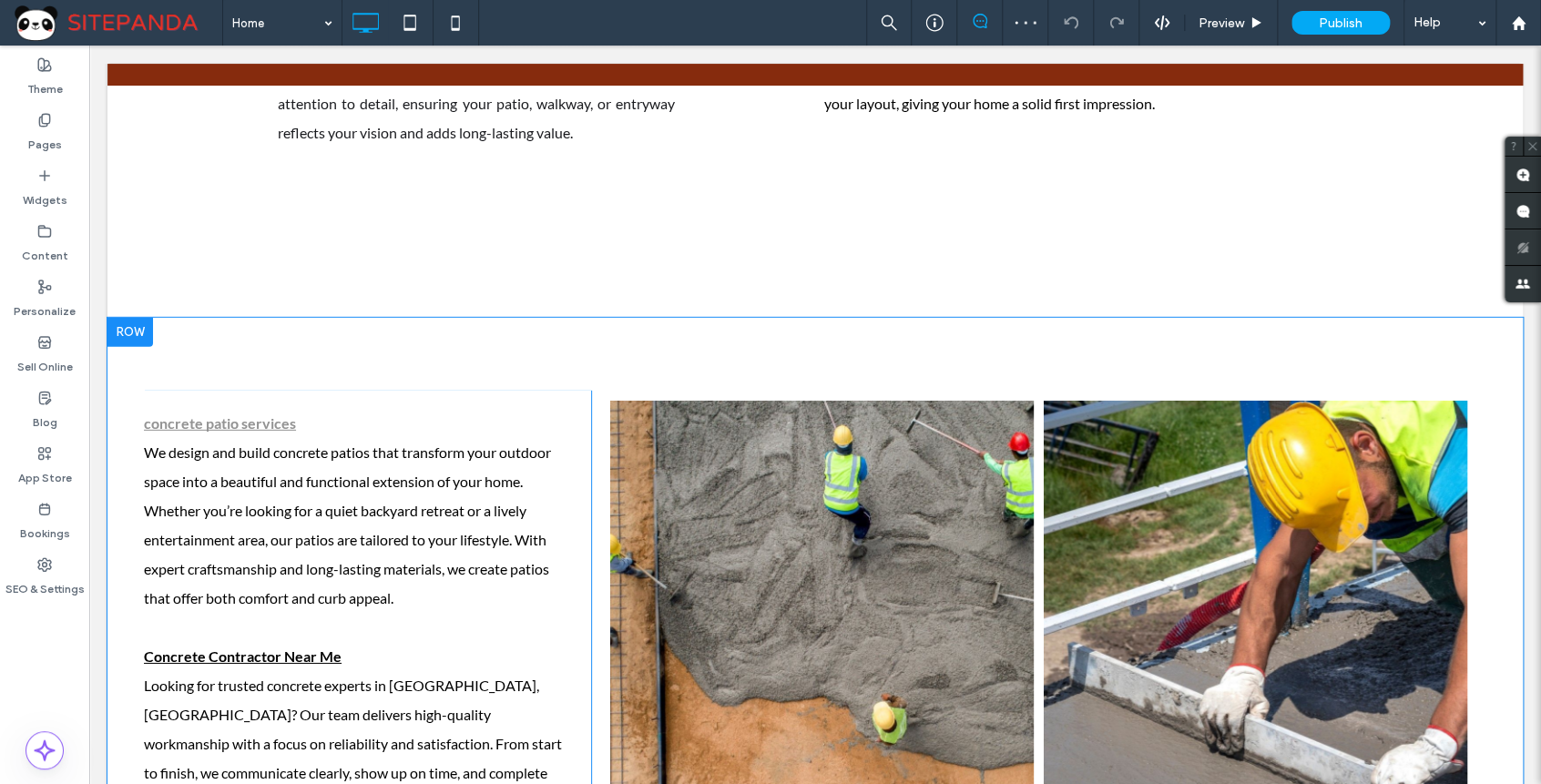
scroll to position [2105, 0]
